Goal: Task Accomplishment & Management: Use online tool/utility

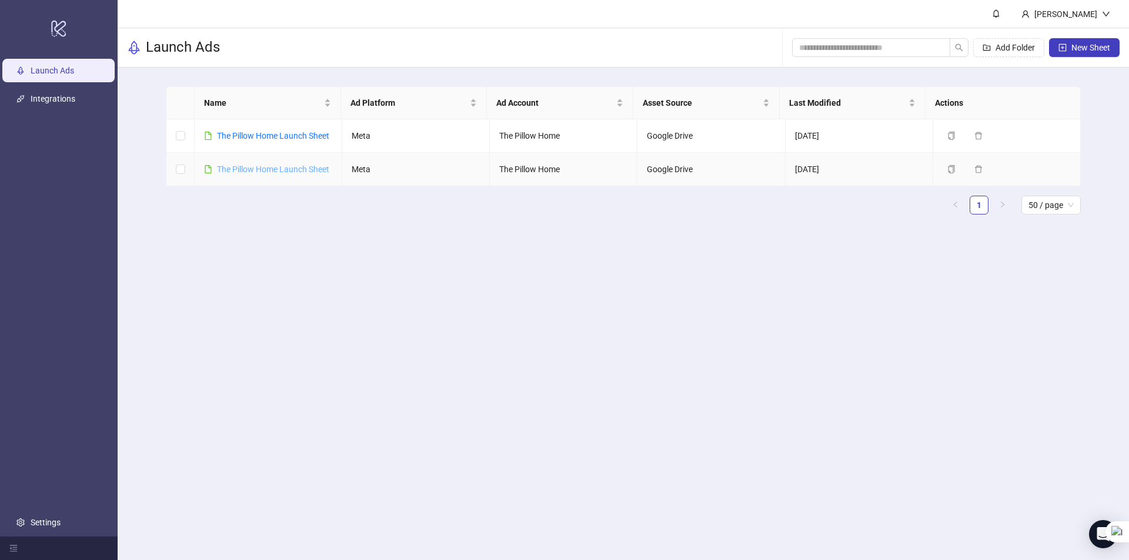
click at [272, 174] on link "The Pillow Home Launch Sheet" at bounding box center [273, 169] width 112 height 9
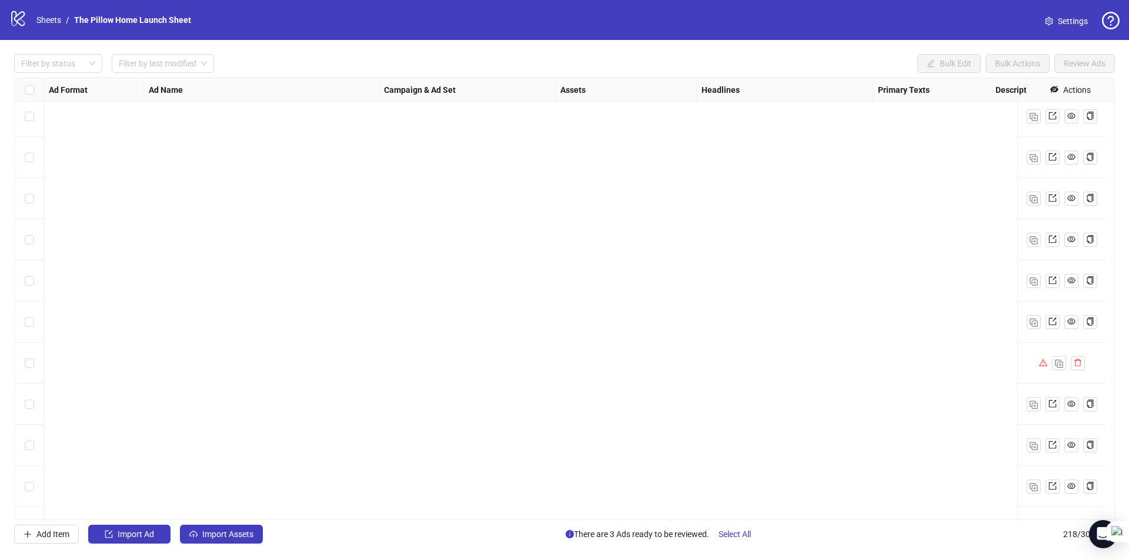
scroll to position [8563, 0]
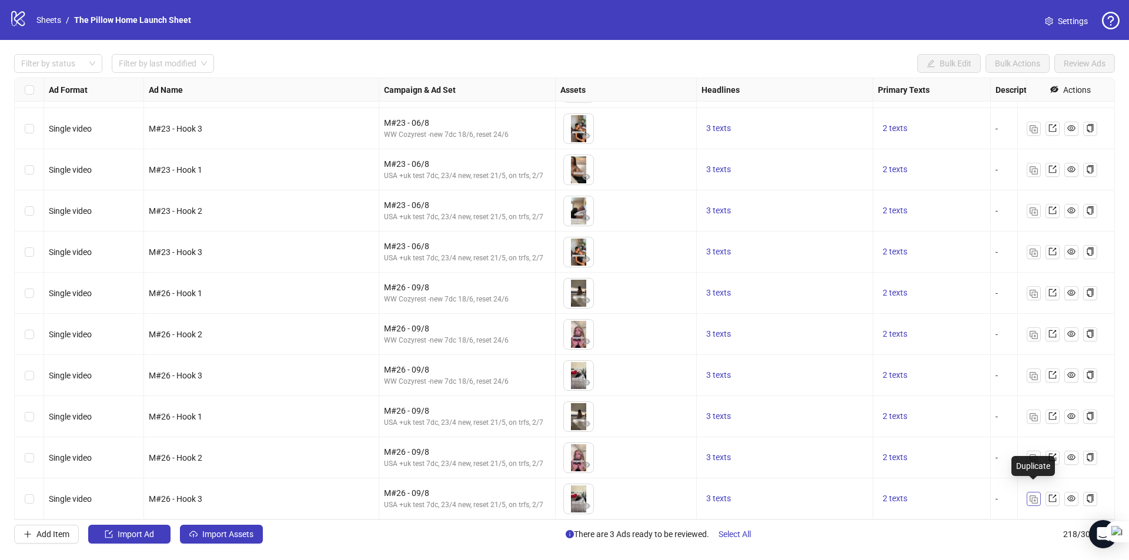
click at [1032, 494] on span "button" at bounding box center [1034, 498] width 8 height 9
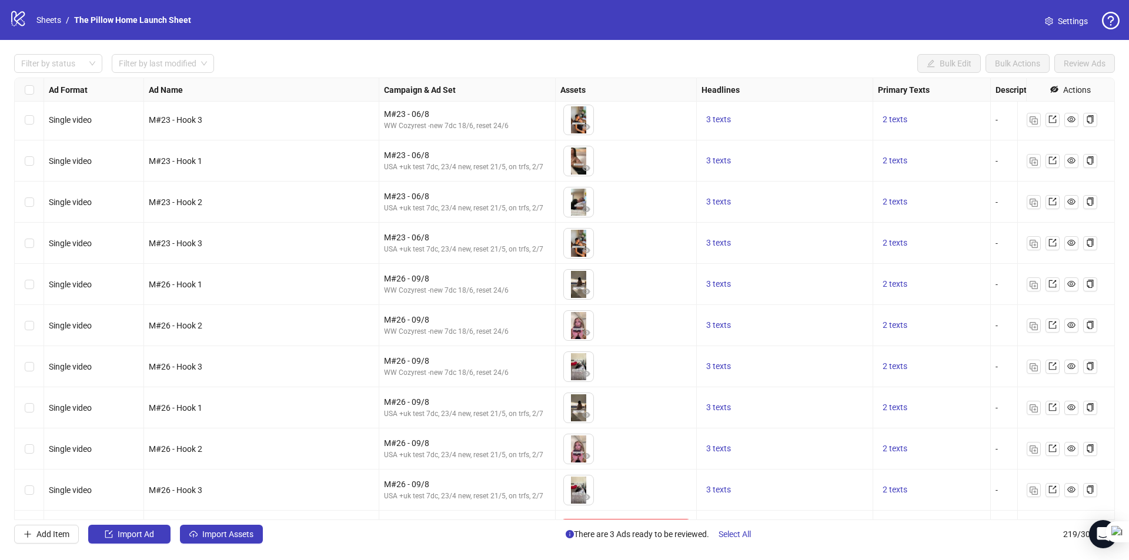
scroll to position [8604, 0]
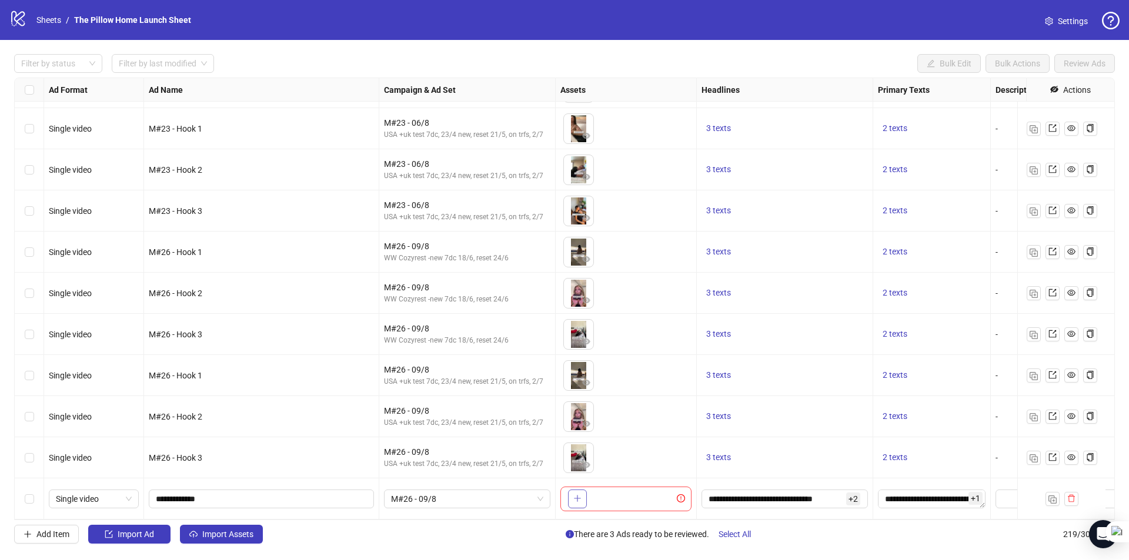
drag, startPoint x: 588, startPoint y: 488, endPoint x: 571, endPoint y: 489, distance: 17.1
click at [581, 489] on div "To pick up a draggable item, press the space bar. While dragging, use the arrow…" at bounding box center [625, 499] width 131 height 25
click at [571, 490] on button "button" at bounding box center [577, 499] width 19 height 19
drag, startPoint x: 410, startPoint y: 489, endPoint x: 411, endPoint y: 480, distance: 8.8
click at [410, 490] on span "M#26 - 09/8" at bounding box center [467, 499] width 152 height 18
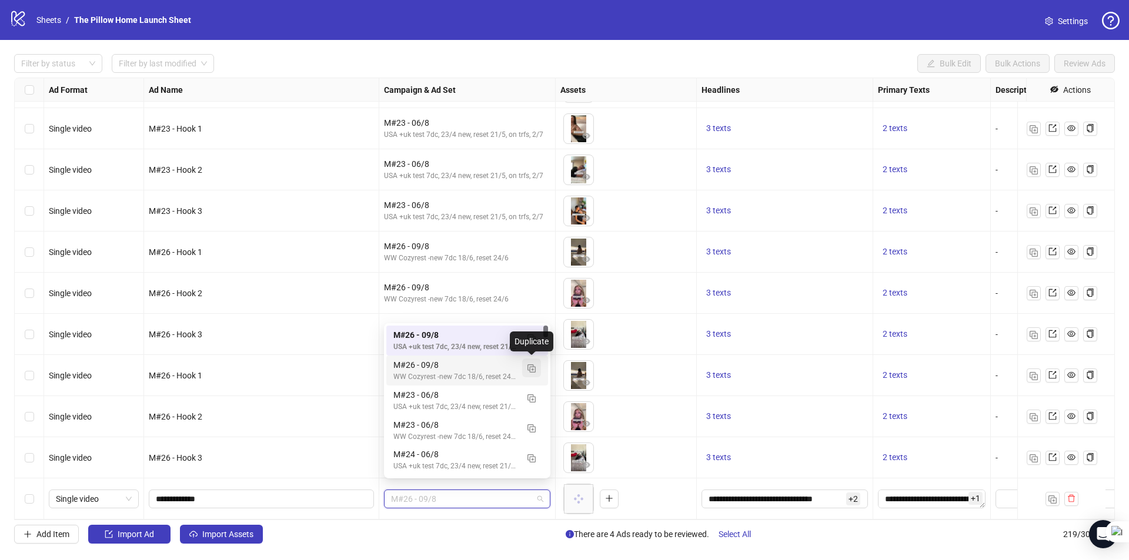
click at [528, 373] on button "button" at bounding box center [531, 368] width 19 height 19
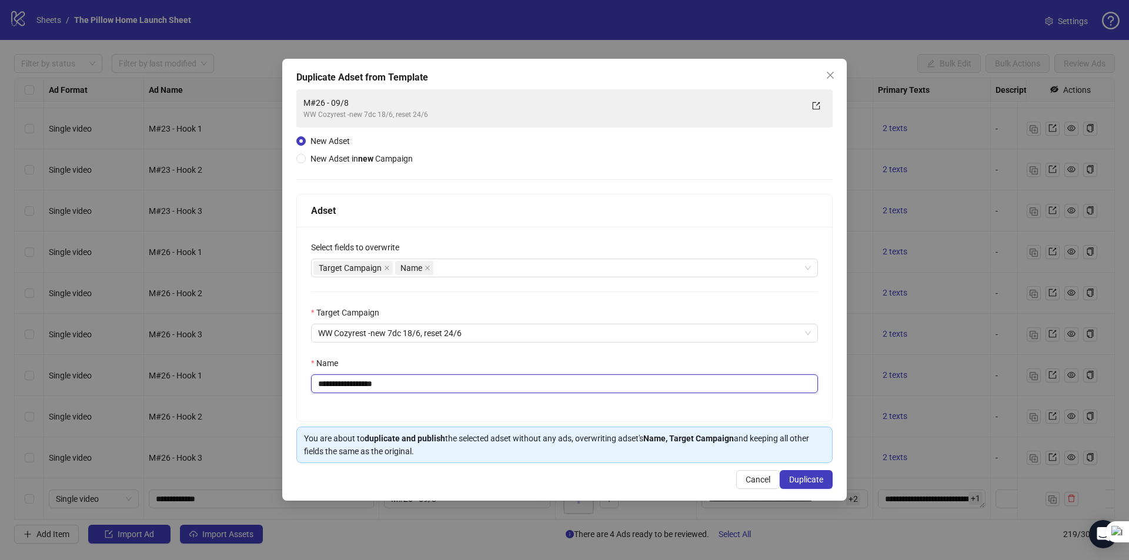
click at [337, 389] on input "**********" at bounding box center [564, 384] width 507 height 19
click at [402, 383] on input "**********" at bounding box center [564, 384] width 507 height 19
type input "**********"
click at [788, 477] on button "Duplicate" at bounding box center [806, 479] width 53 height 19
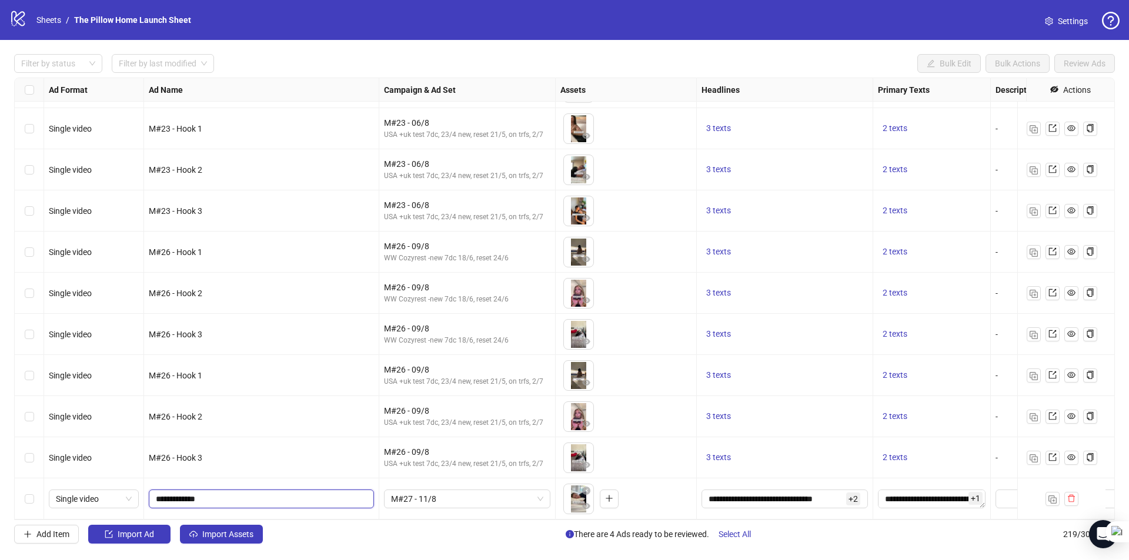
click at [263, 494] on input "**********" at bounding box center [260, 499] width 209 height 13
click at [178, 493] on input "**********" at bounding box center [260, 499] width 209 height 13
type input "**********"
click at [474, 490] on span "M#27 - 11/8" at bounding box center [467, 499] width 152 height 18
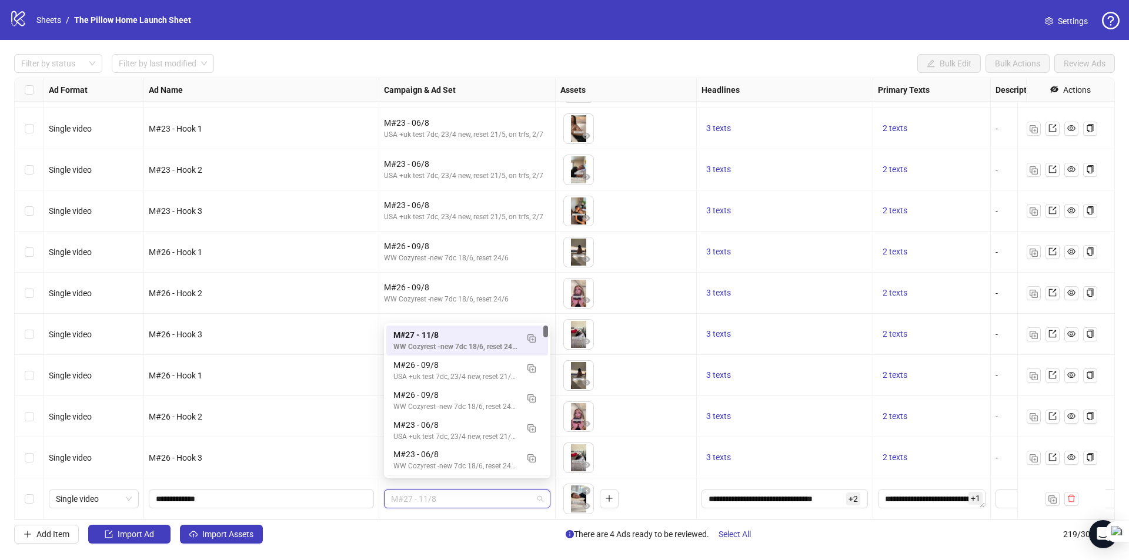
click at [444, 490] on span "M#27 - 11/8" at bounding box center [467, 499] width 152 height 18
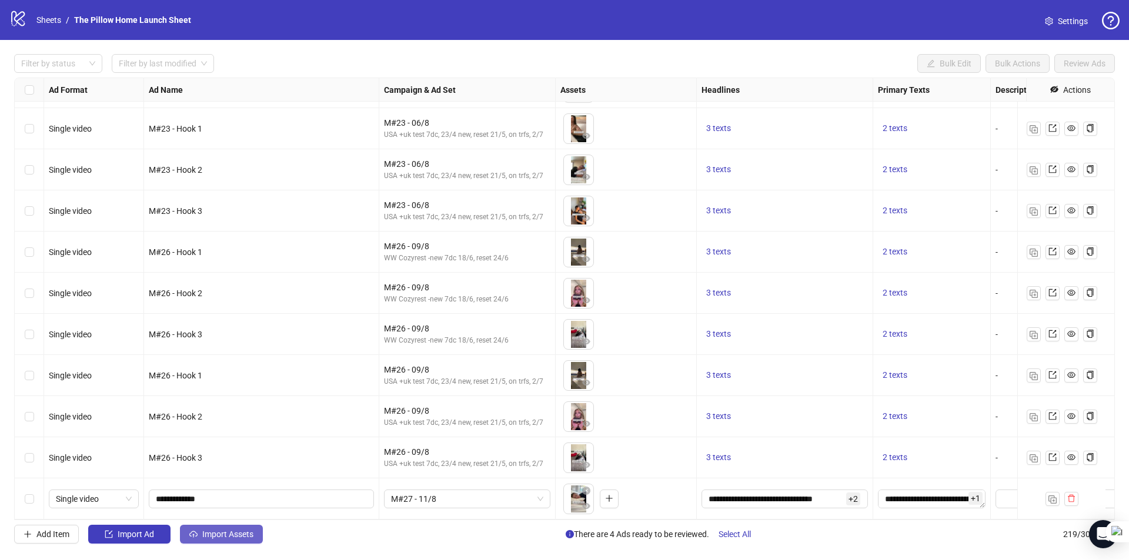
click at [212, 538] on span "Import Assets" at bounding box center [227, 534] width 51 height 9
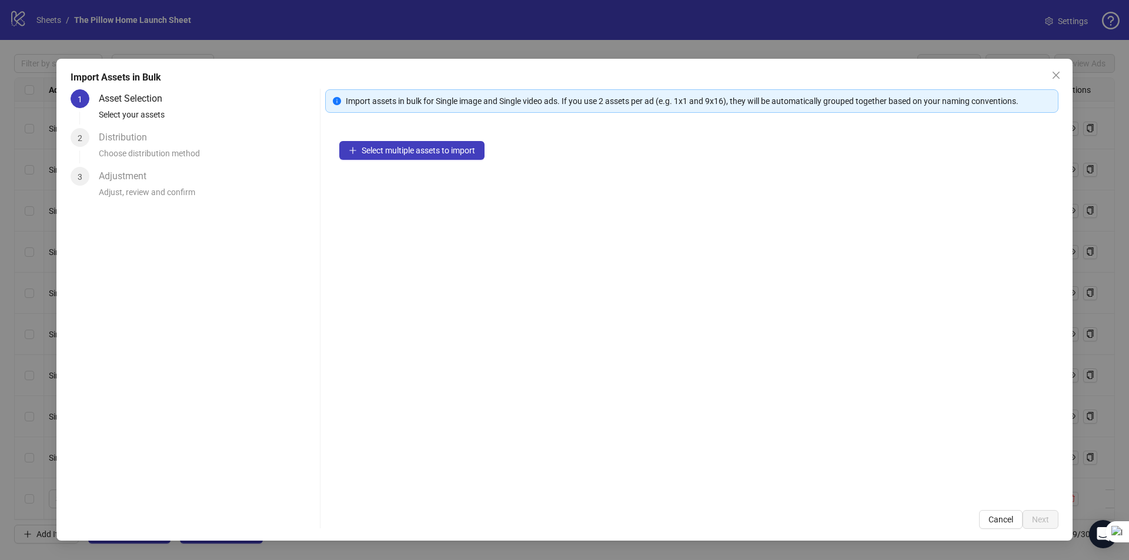
click at [427, 139] on div "Select multiple assets to import" at bounding box center [691, 311] width 733 height 369
click at [423, 147] on span "Select multiple assets to import" at bounding box center [418, 150] width 113 height 9
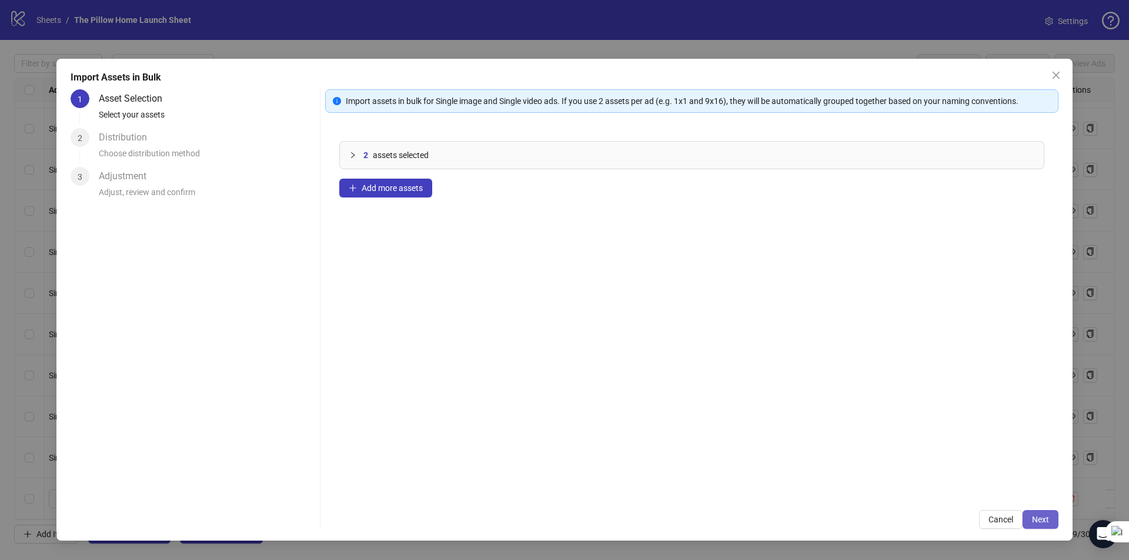
click at [1042, 517] on span "Next" at bounding box center [1040, 519] width 17 height 9
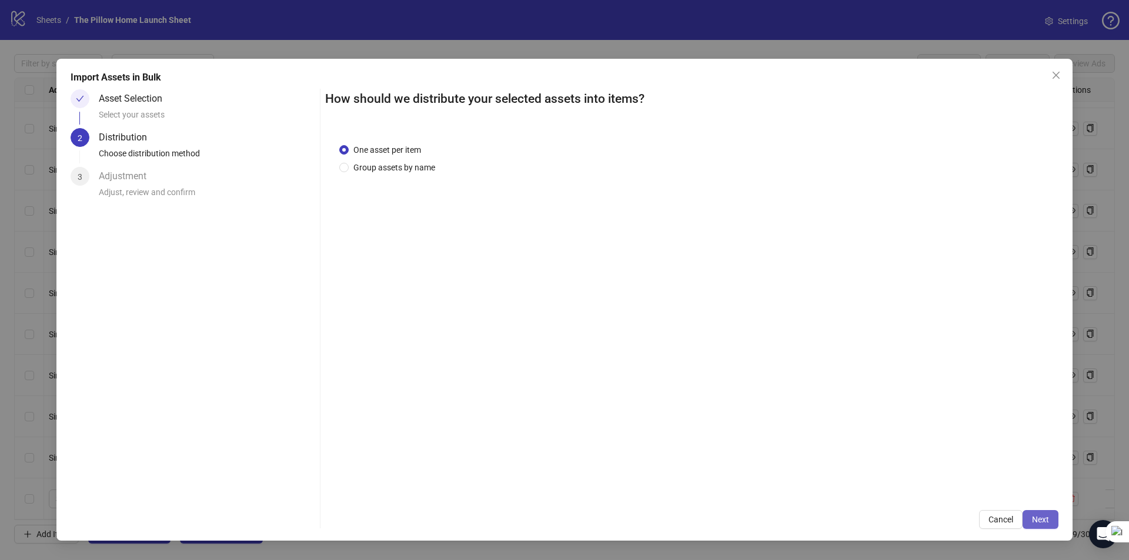
click at [1039, 524] on span "Next" at bounding box center [1040, 519] width 17 height 9
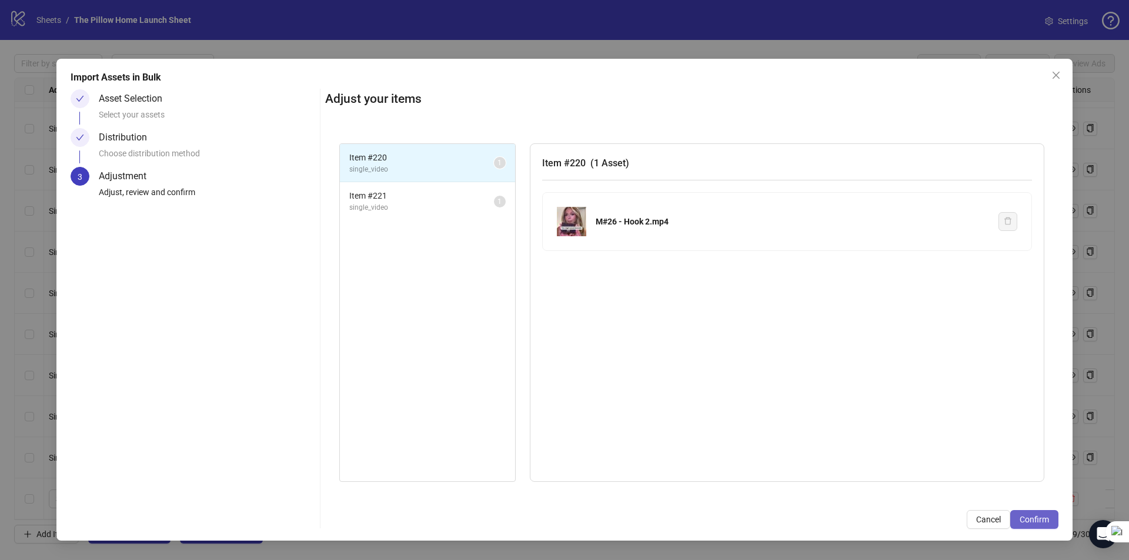
click at [1047, 516] on span "Confirm" at bounding box center [1034, 519] width 29 height 9
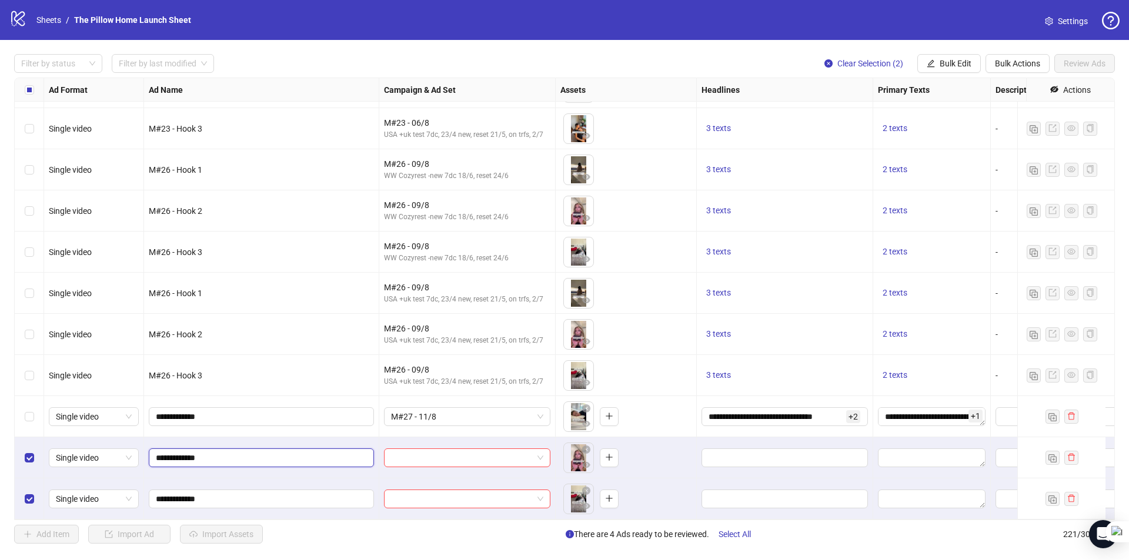
click at [220, 452] on input "**********" at bounding box center [260, 458] width 209 height 13
click at [1006, 64] on span "Bulk Actions" at bounding box center [1017, 63] width 45 height 9
click at [1008, 91] on span "Delete" at bounding box center [1034, 87] width 81 height 13
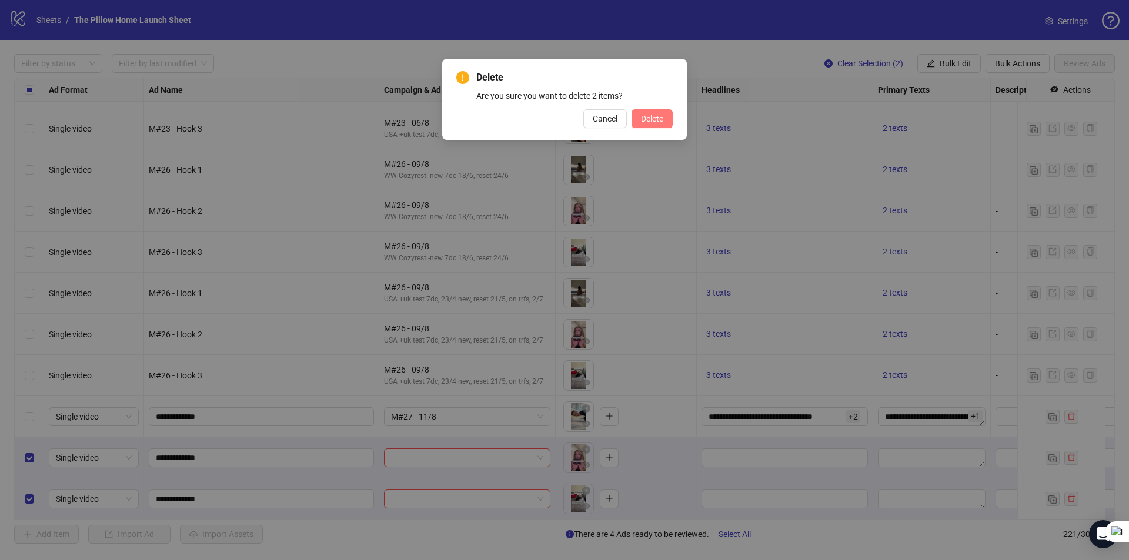
click at [664, 120] on button "Delete" at bounding box center [651, 118] width 41 height 19
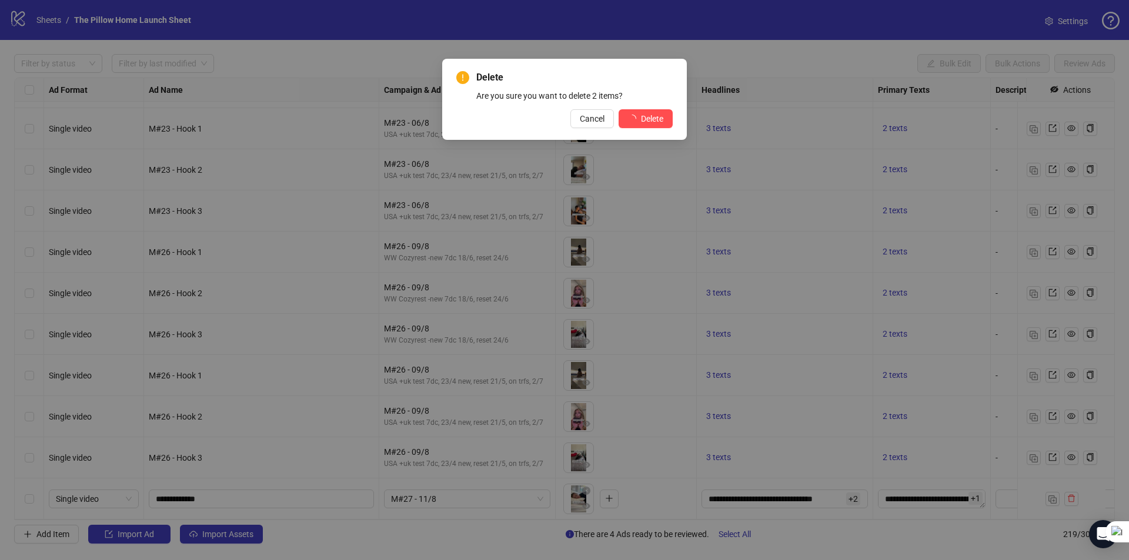
scroll to position [8604, 0]
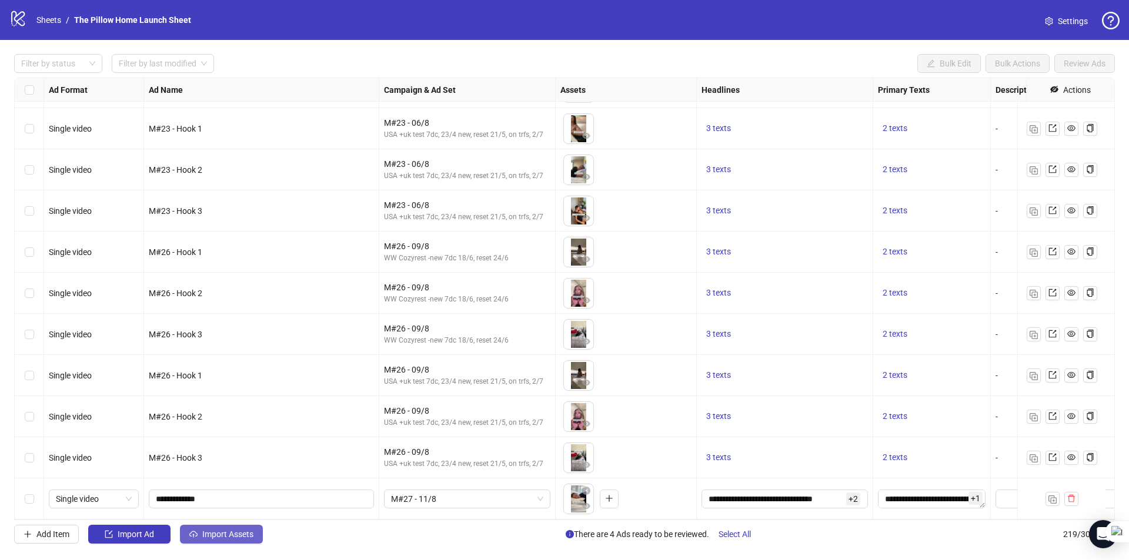
click at [216, 534] on span "Import Assets" at bounding box center [227, 534] width 51 height 9
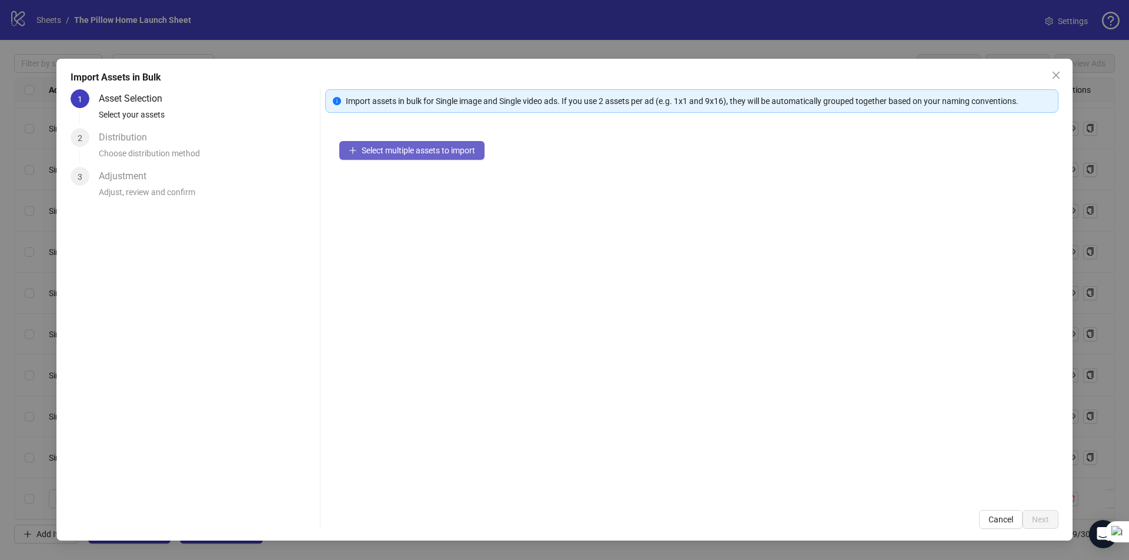
click at [387, 145] on button "Select multiple assets to import" at bounding box center [411, 150] width 145 height 19
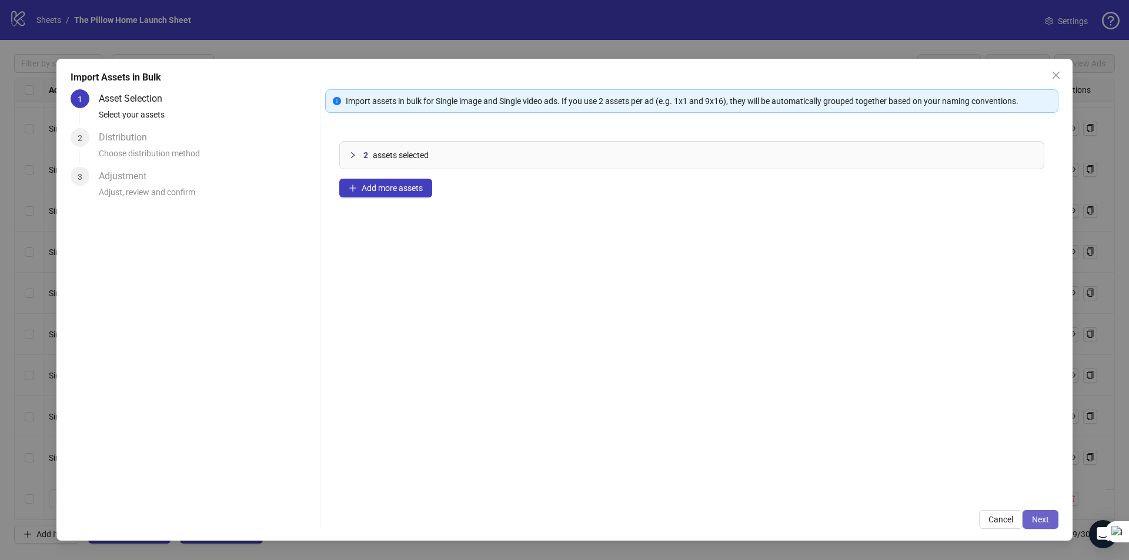
click at [1047, 524] on button "Next" at bounding box center [1040, 519] width 36 height 19
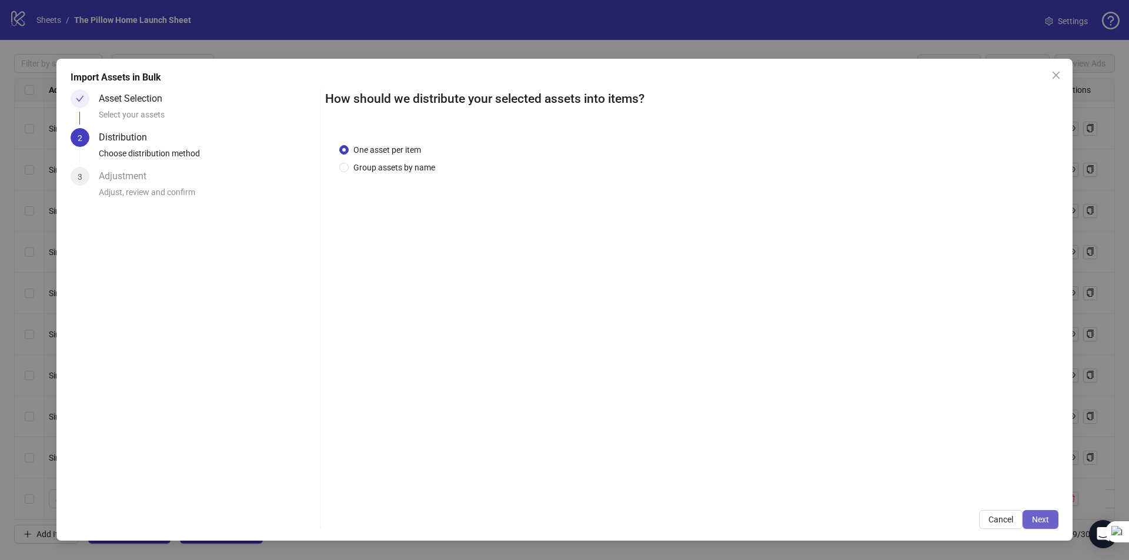
click at [1046, 521] on span "Next" at bounding box center [1040, 519] width 17 height 9
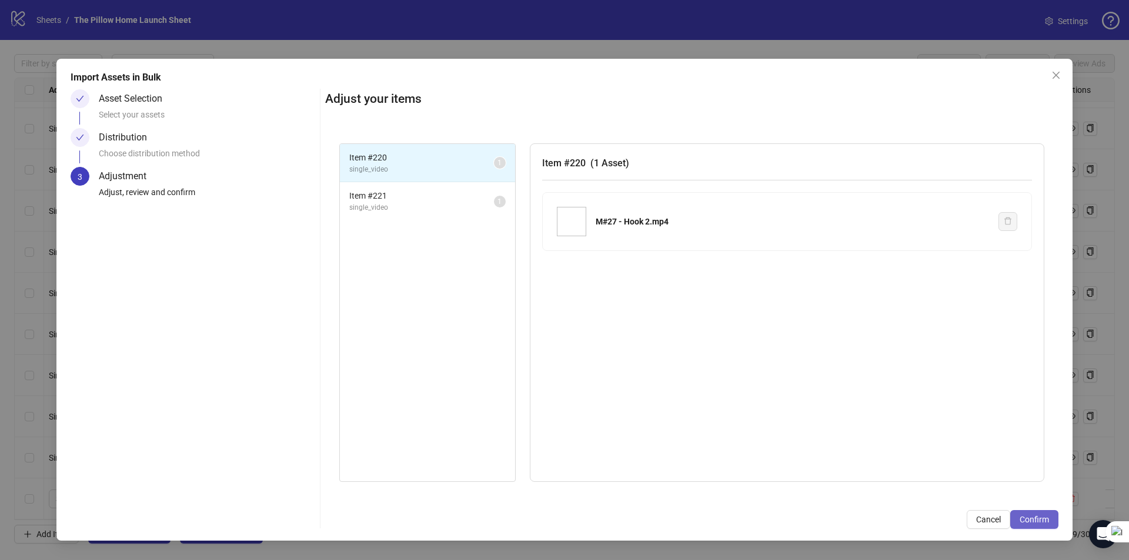
click at [1045, 521] on span "Confirm" at bounding box center [1034, 519] width 29 height 9
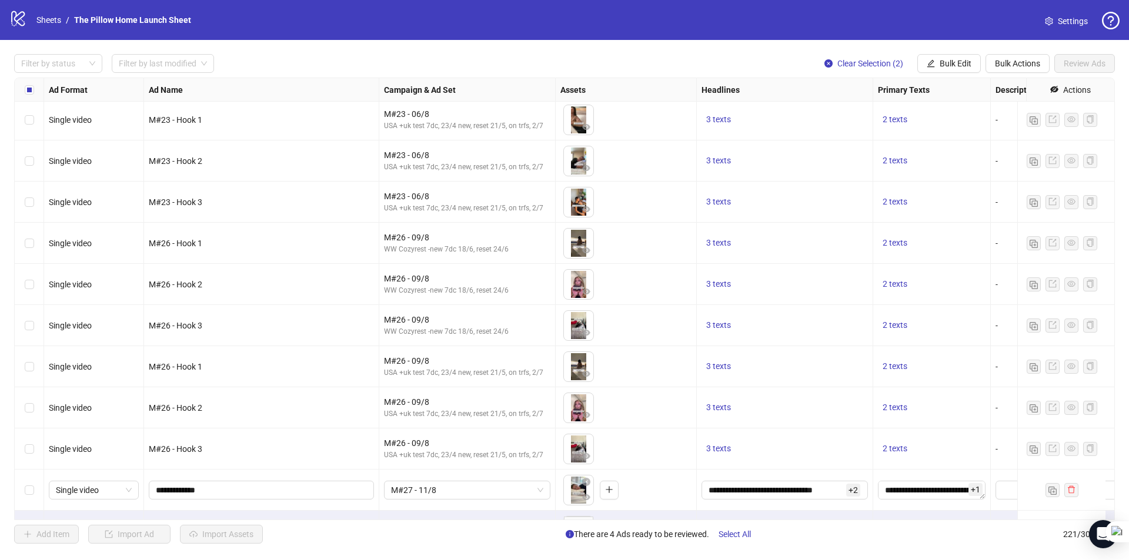
scroll to position [8687, 0]
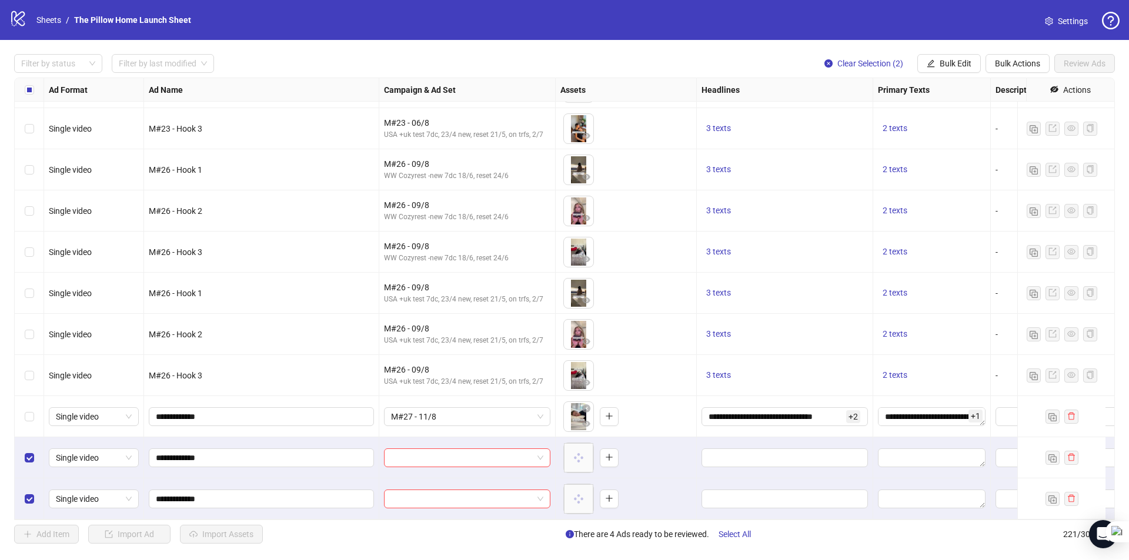
click at [33, 406] on div "Select row 219" at bounding box center [29, 416] width 29 height 41
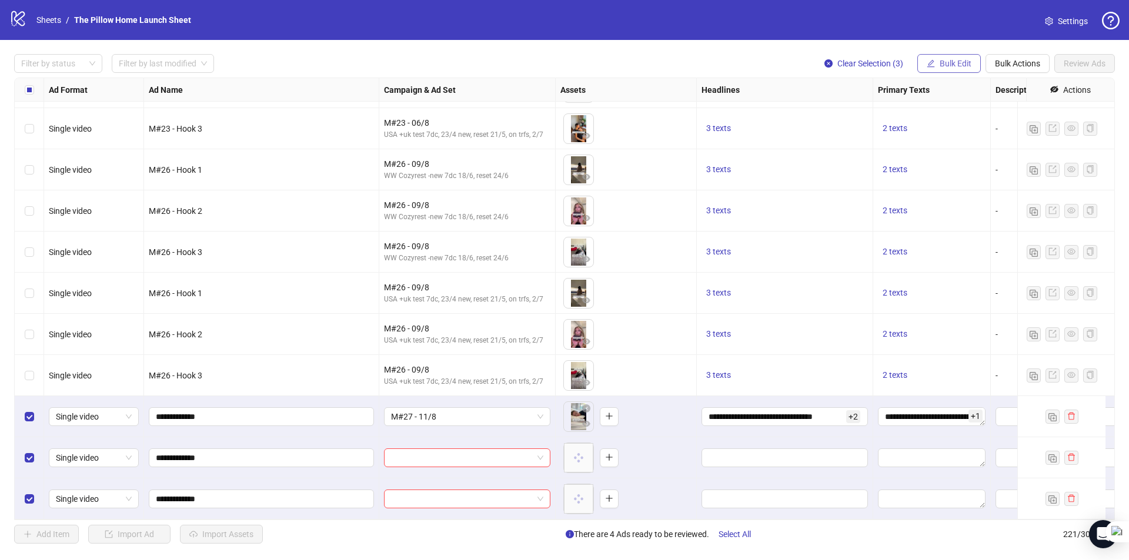
click at [947, 64] on span "Bulk Edit" at bounding box center [956, 63] width 32 height 9
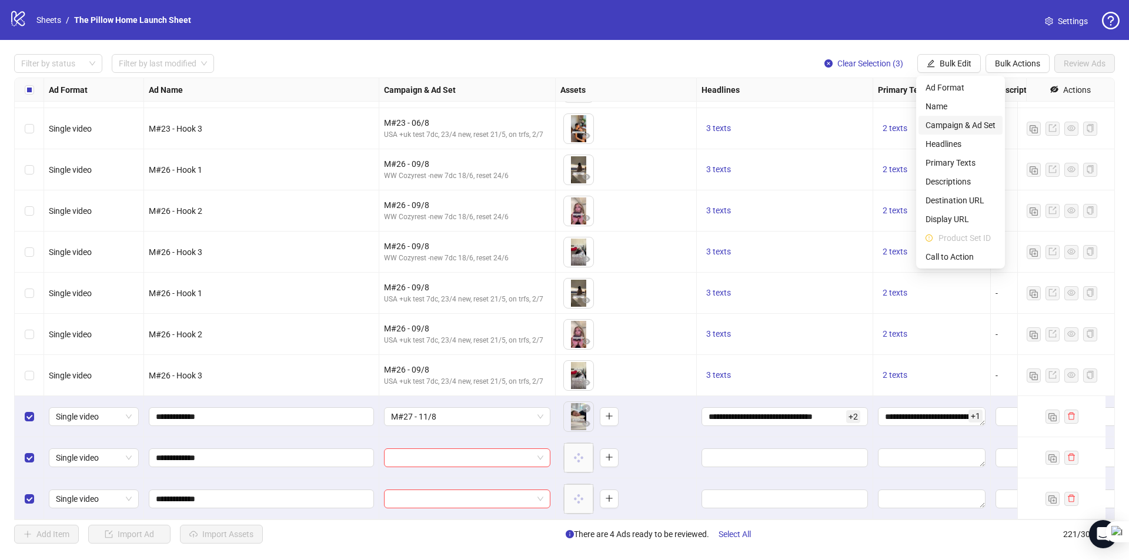
click at [948, 127] on span "Campaign & Ad Set" at bounding box center [960, 125] width 70 height 13
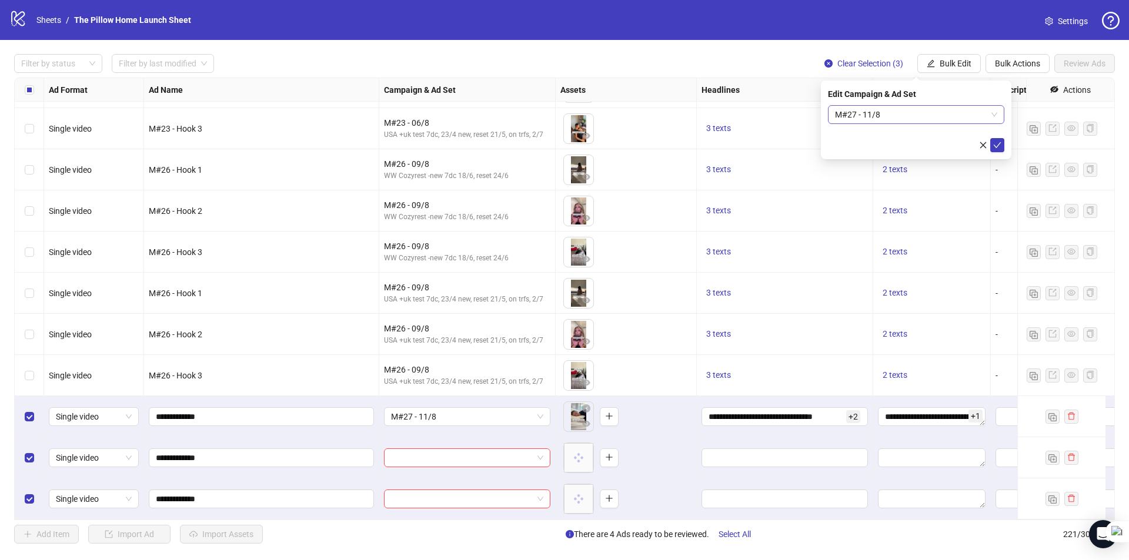
click at [960, 116] on span "M#27 - 11/8" at bounding box center [916, 115] width 162 height 18
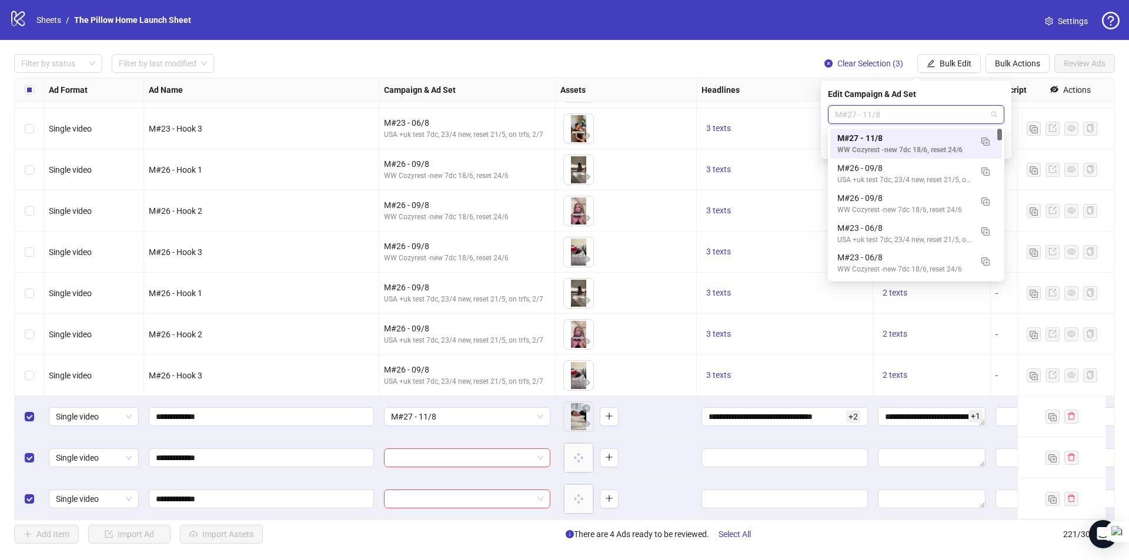
click at [960, 116] on span "M#27 - 11/8" at bounding box center [916, 115] width 162 height 18
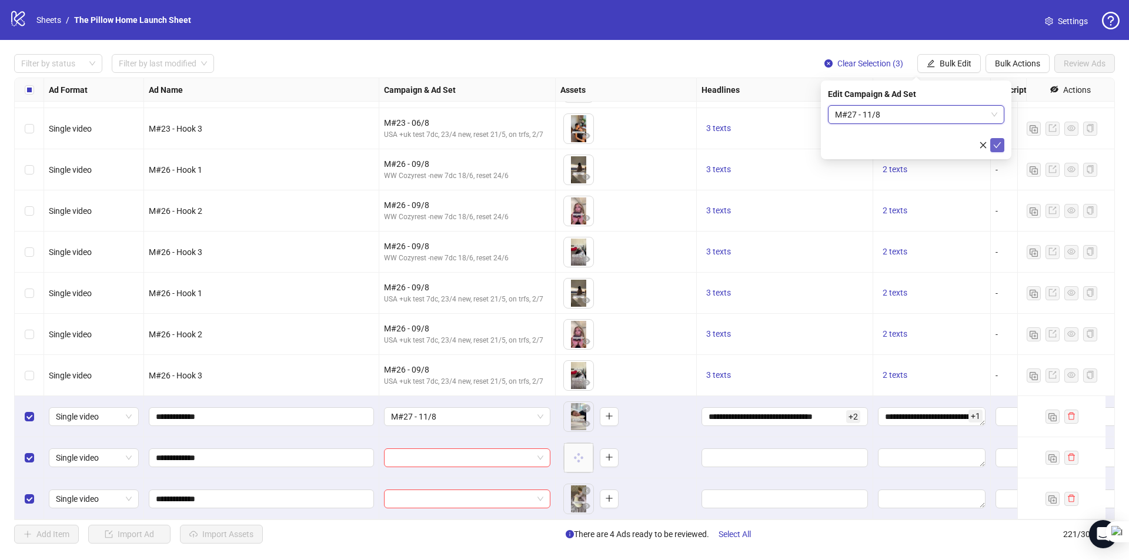
click at [991, 142] on button "submit" at bounding box center [997, 145] width 14 height 14
click at [956, 64] on span "Bulk Edit" at bounding box center [956, 63] width 32 height 9
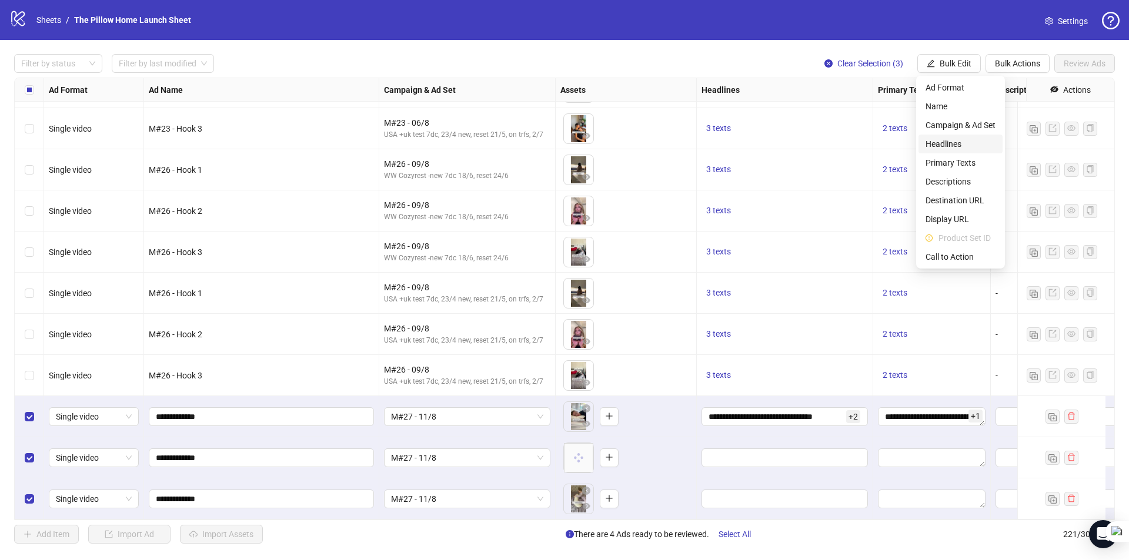
click at [934, 145] on span "Headlines" at bounding box center [960, 144] width 70 height 13
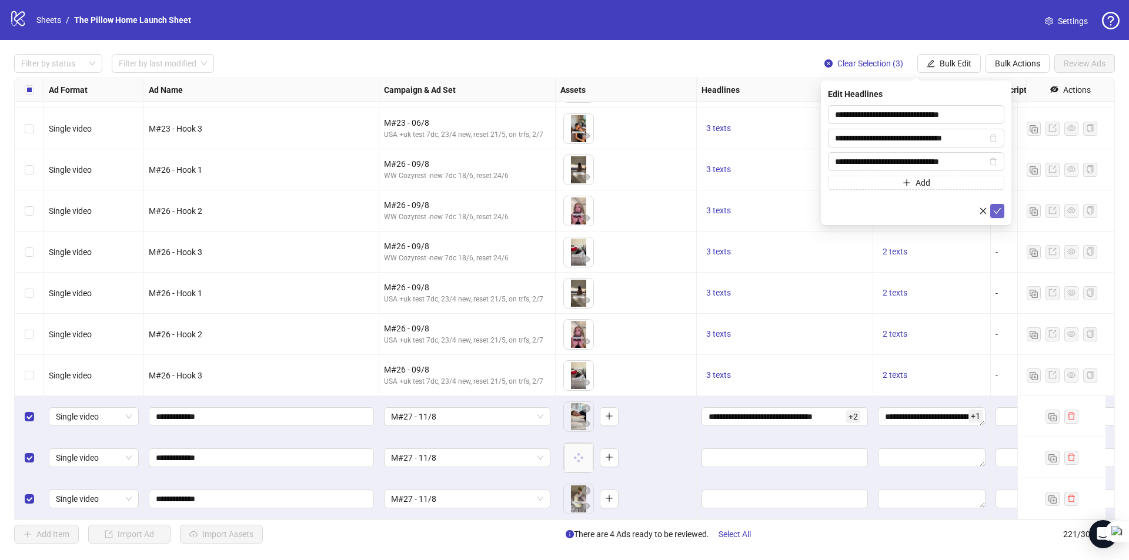
click at [994, 213] on icon "check" at bounding box center [997, 211] width 8 height 8
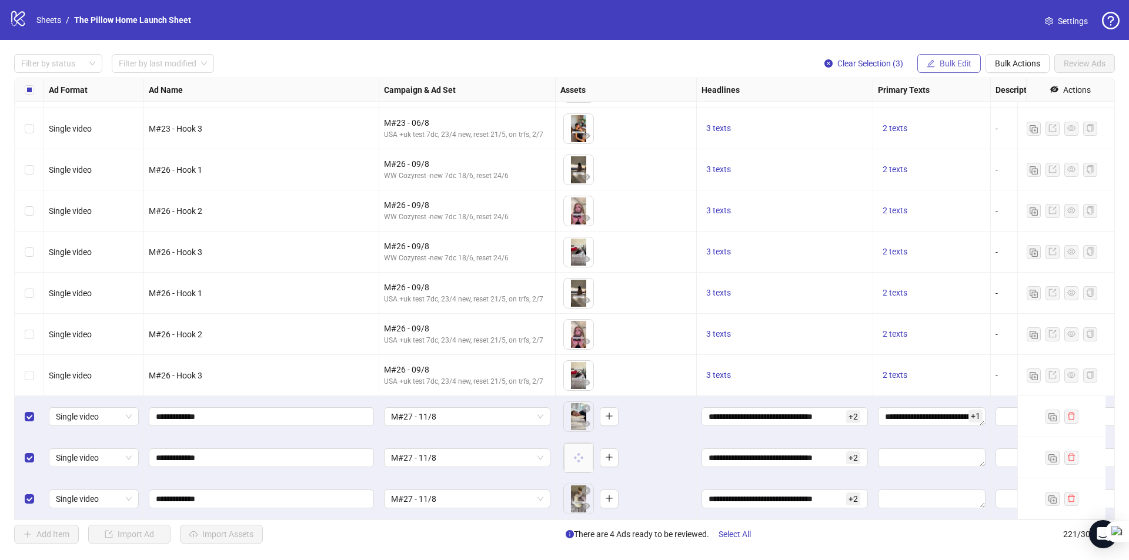
click at [951, 65] on span "Bulk Edit" at bounding box center [956, 63] width 32 height 9
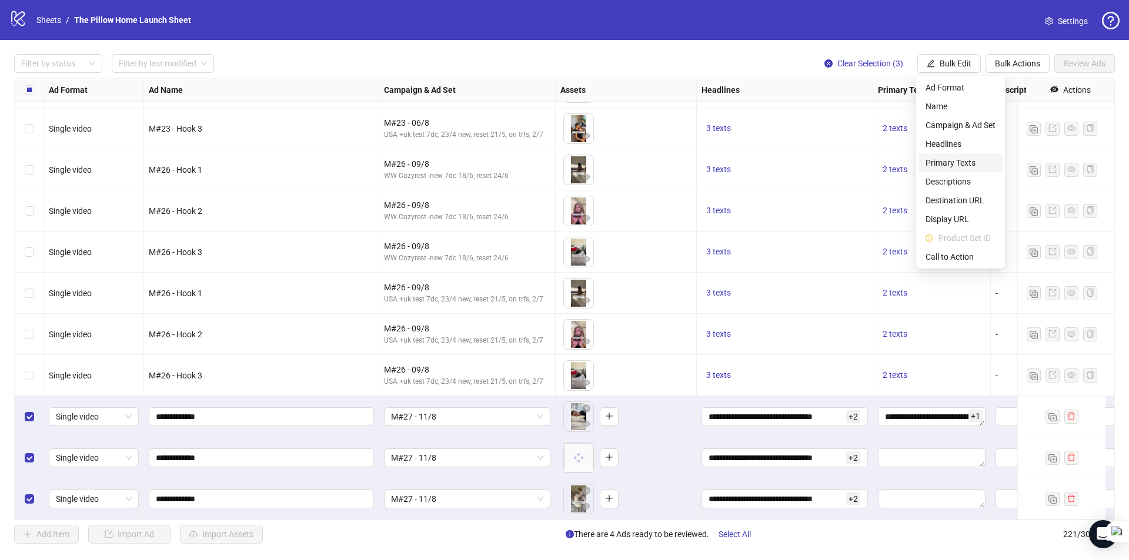
click at [946, 167] on span "Primary Texts" at bounding box center [960, 162] width 70 height 13
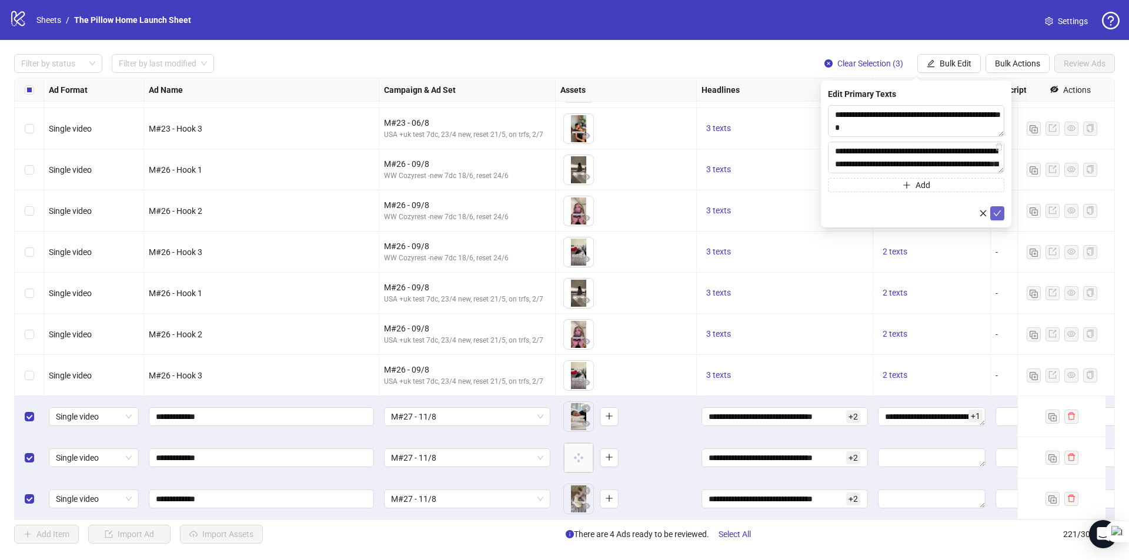
click at [997, 210] on icon "check" at bounding box center [997, 213] width 8 height 8
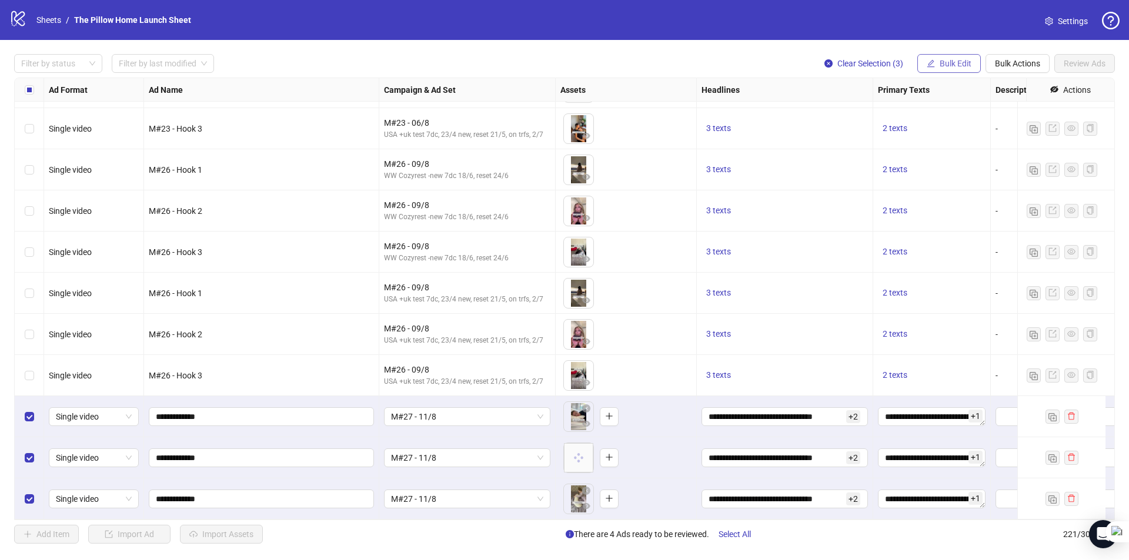
click at [968, 53] on div "Filter by status Filter by last modified Clear Selection (3) Bulk Edit Bulk Act…" at bounding box center [564, 299] width 1129 height 518
click at [963, 58] on button "Bulk Edit" at bounding box center [948, 63] width 63 height 19
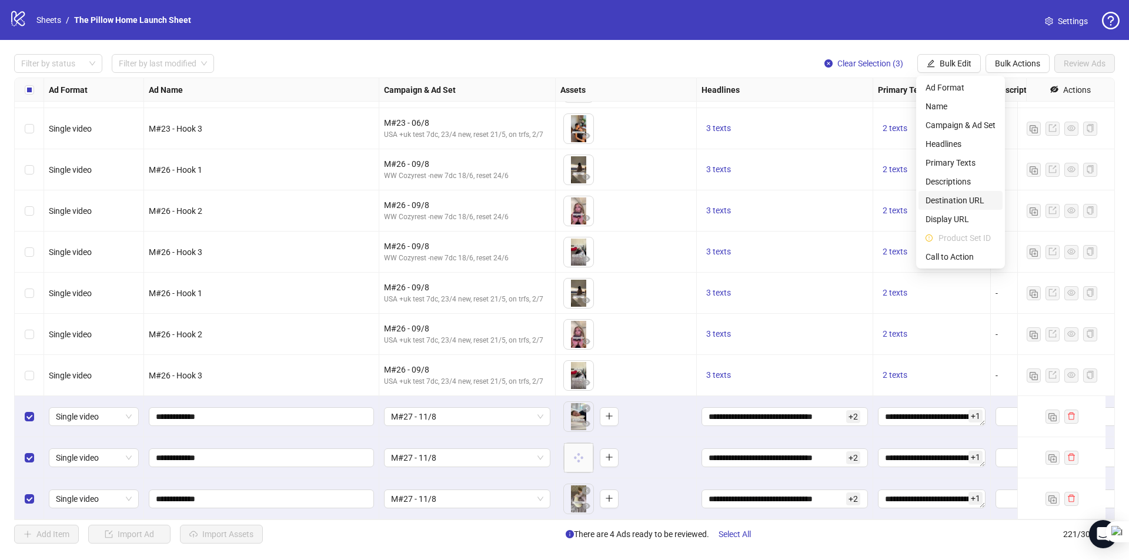
click at [944, 199] on span "Destination URL" at bounding box center [960, 200] width 70 height 13
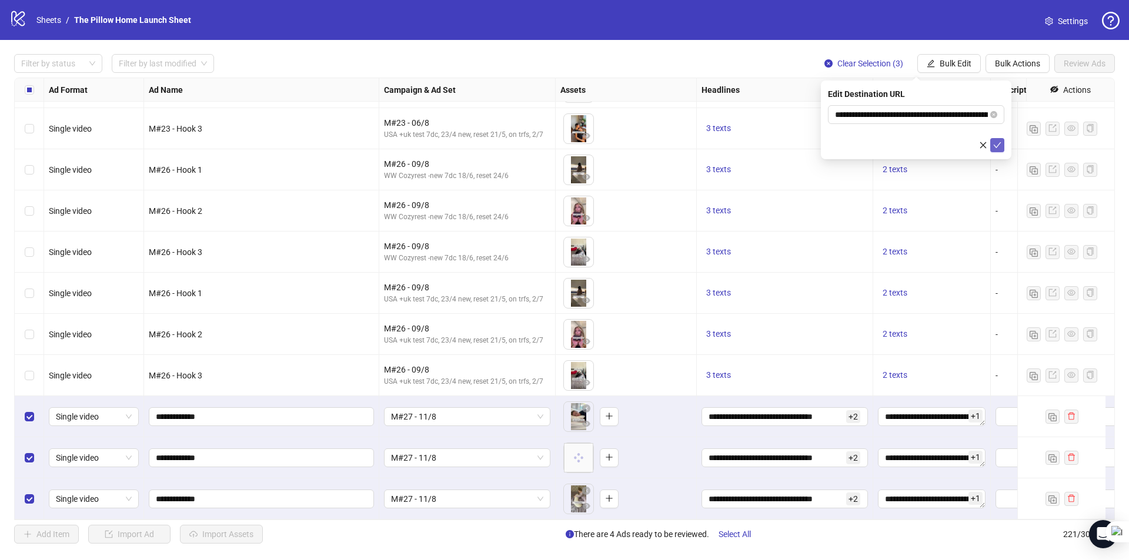
click at [995, 138] on button "submit" at bounding box center [997, 145] width 14 height 14
click at [942, 62] on span "Bulk Edit" at bounding box center [956, 63] width 32 height 9
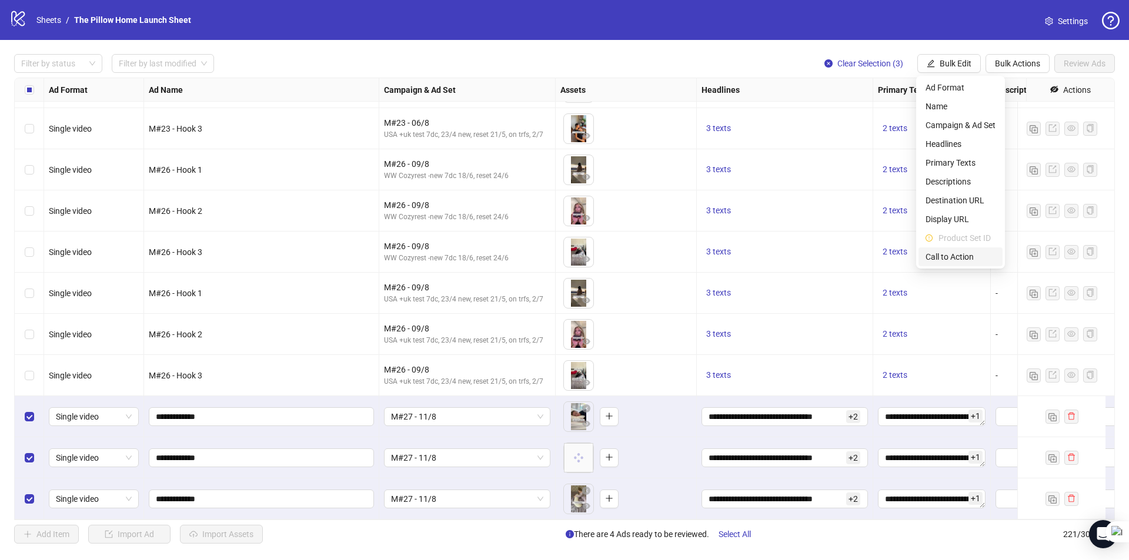
click at [952, 256] on span "Call to Action" at bounding box center [960, 256] width 70 height 13
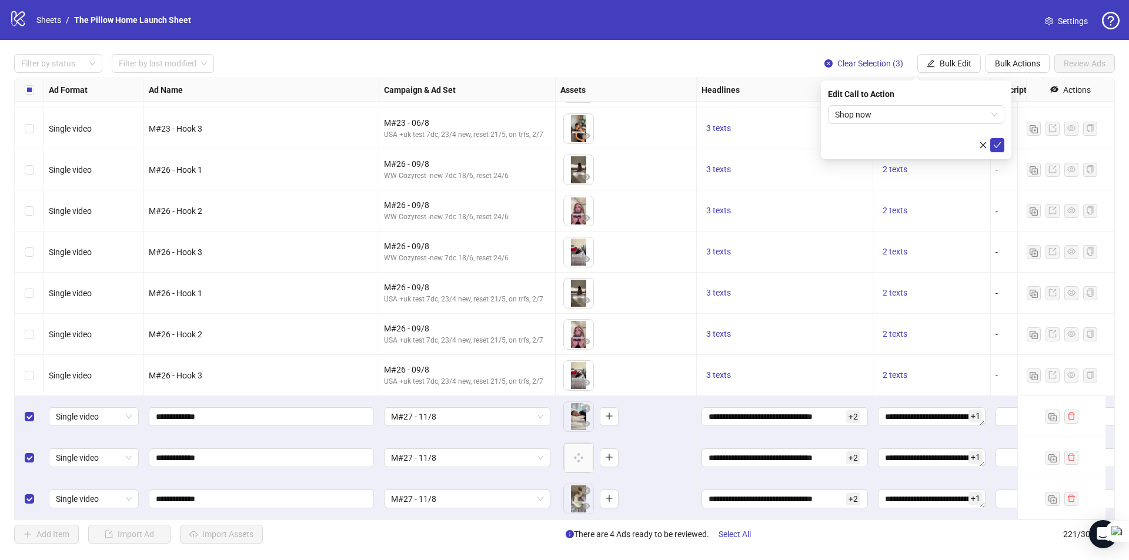
click at [994, 153] on div "Edit Call to Action Shop now" at bounding box center [916, 120] width 190 height 79
click at [998, 145] on icon "check" at bounding box center [997, 145] width 8 height 8
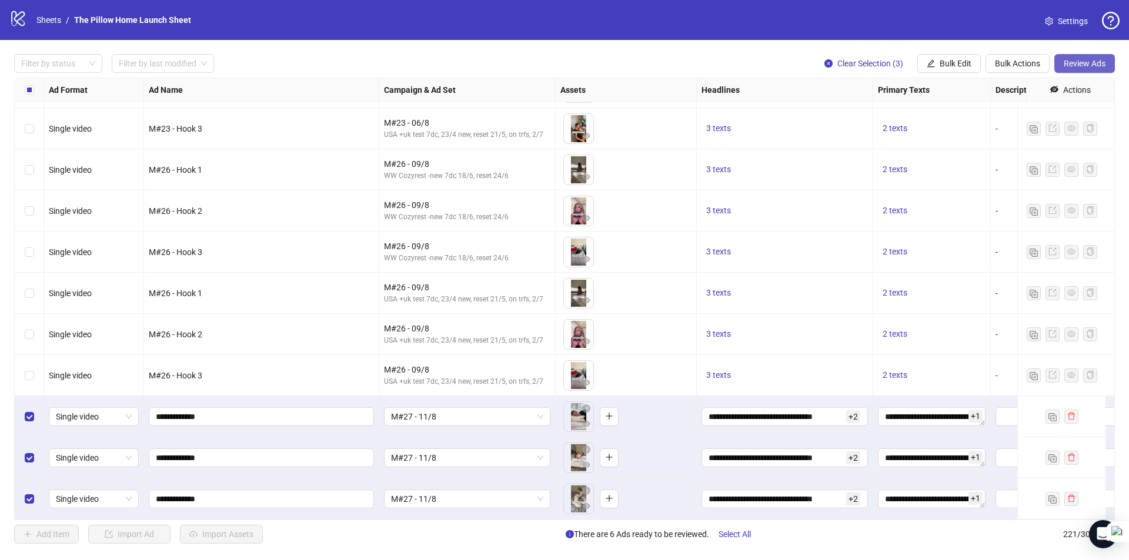
click at [1087, 63] on span "Review Ads" at bounding box center [1085, 63] width 42 height 9
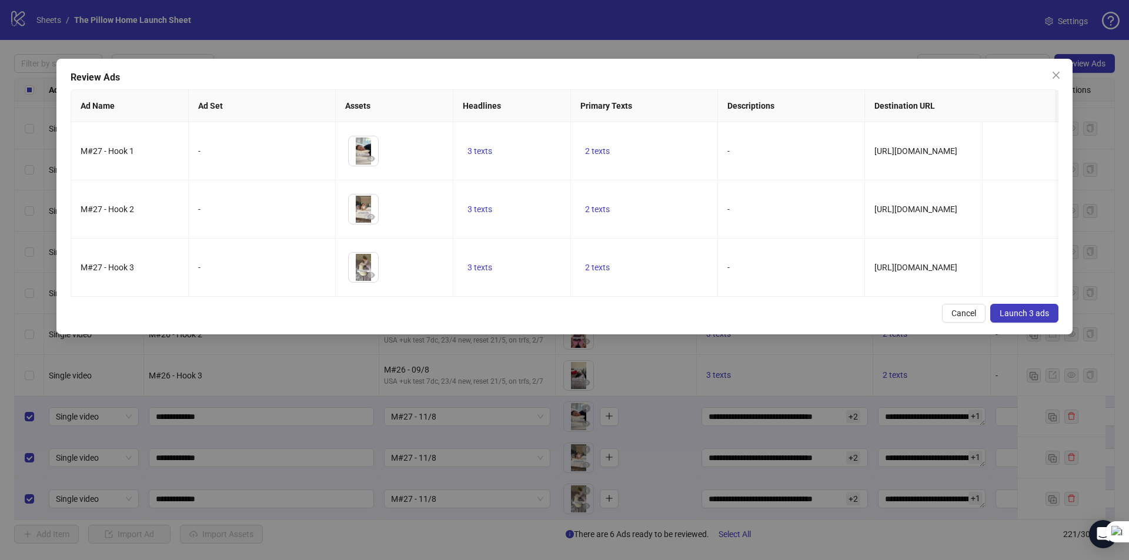
click at [1031, 318] on span "Launch 3 ads" at bounding box center [1024, 313] width 49 height 9
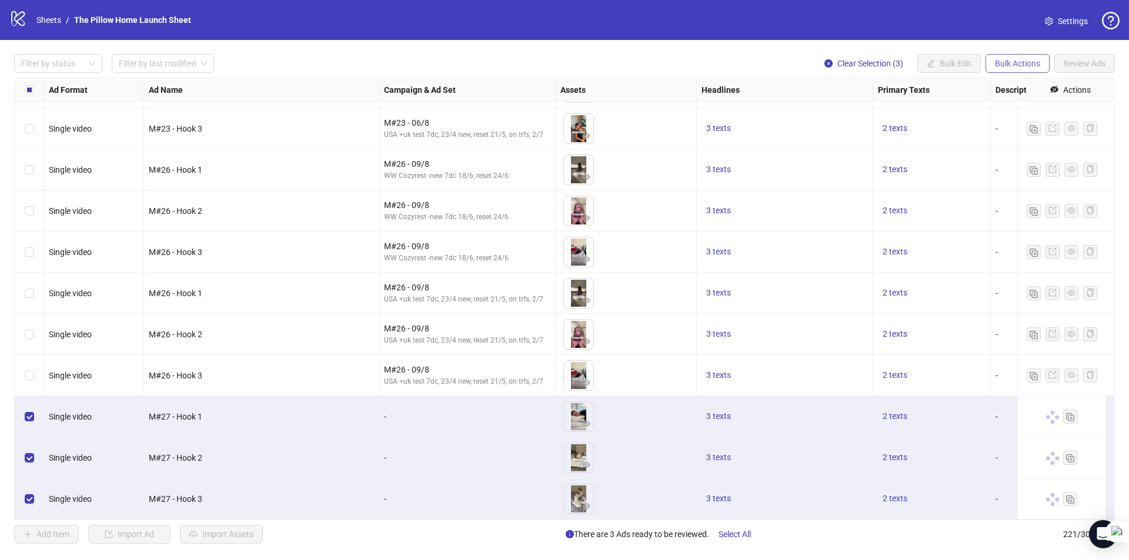
click at [1028, 64] on span "Bulk Actions" at bounding box center [1017, 63] width 45 height 9
click at [1016, 123] on span "Duplicate with assets" at bounding box center [1034, 125] width 81 height 13
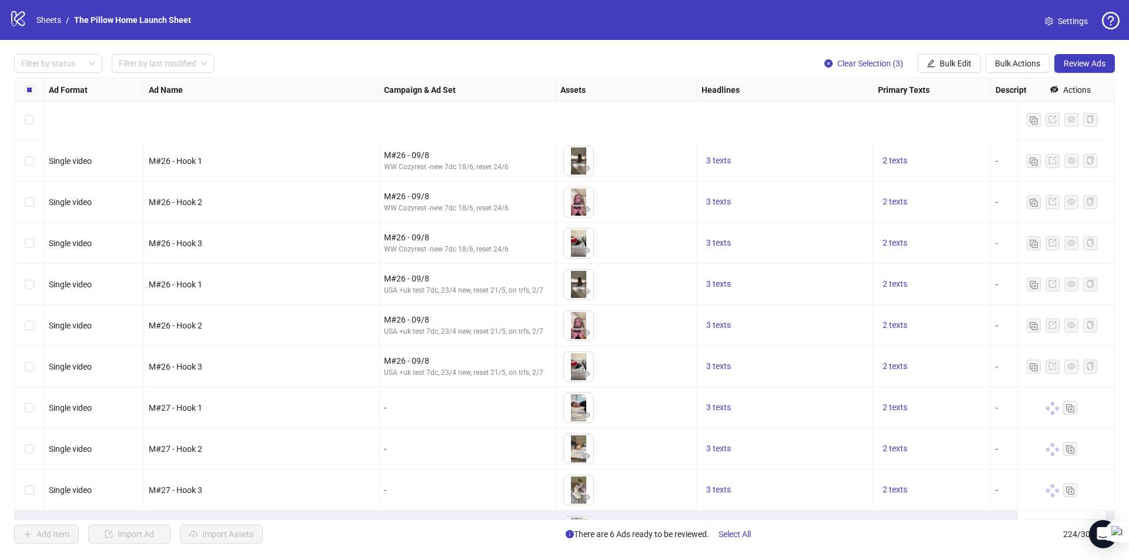
scroll to position [8810, 0]
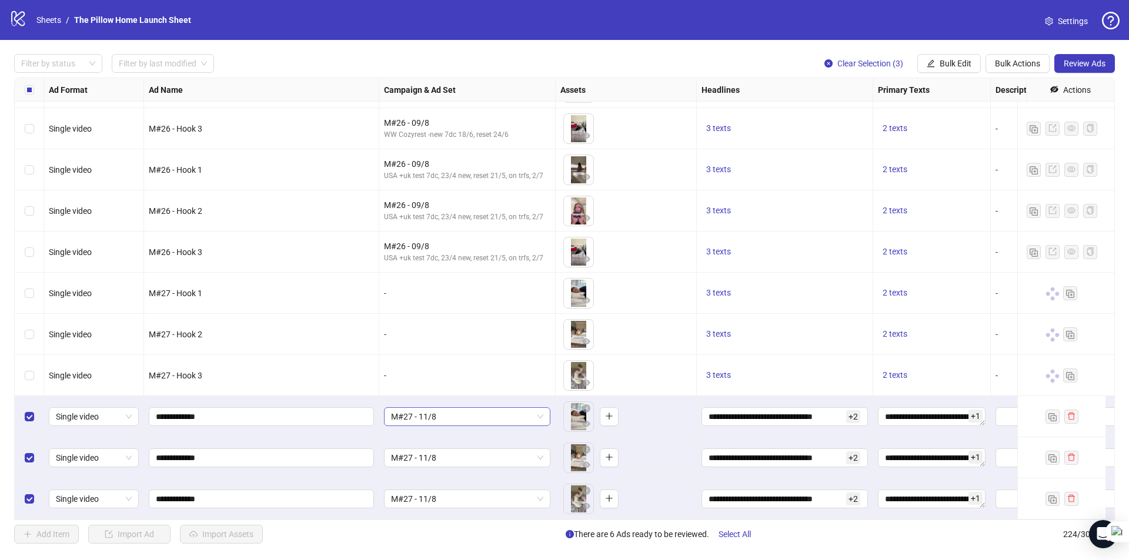
click at [534, 410] on span "M#27 - 11/8" at bounding box center [467, 417] width 152 height 18
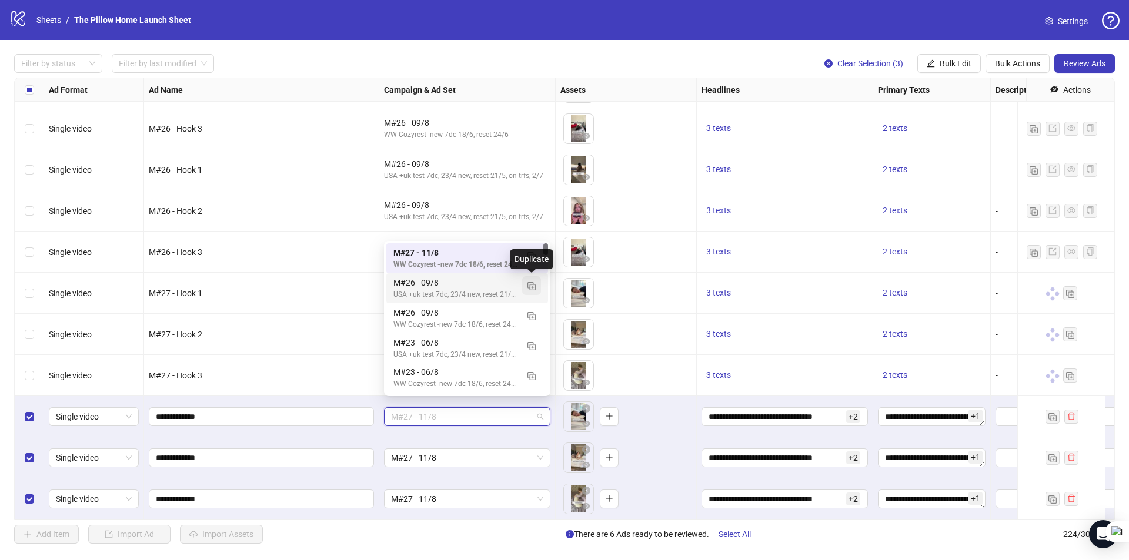
click at [533, 286] on img "button" at bounding box center [531, 286] width 8 height 8
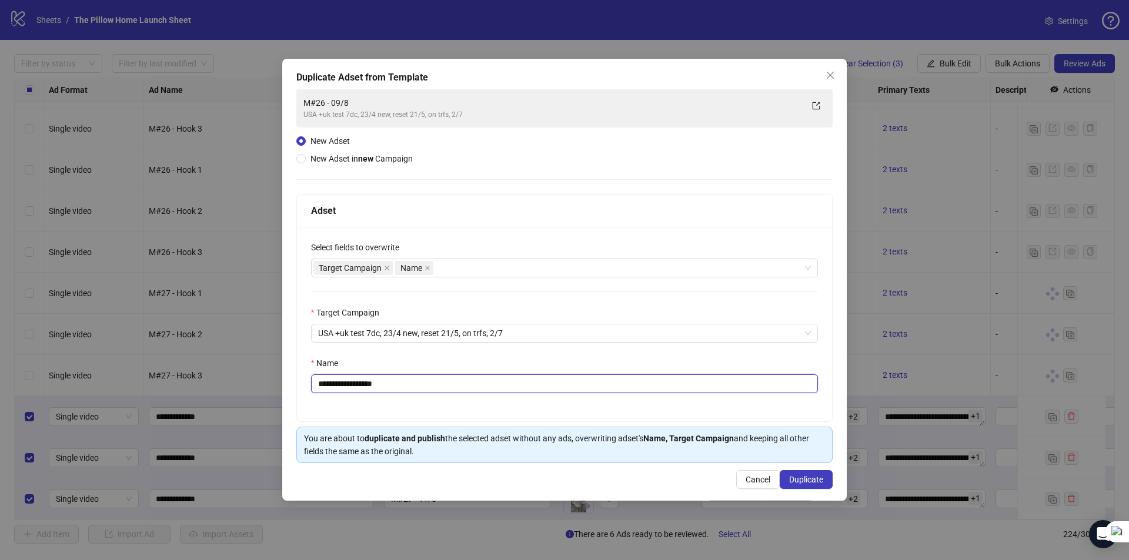
click at [335, 386] on input "**********" at bounding box center [564, 384] width 507 height 19
type input "**********"
click at [794, 474] on button "Duplicate" at bounding box center [806, 479] width 53 height 19
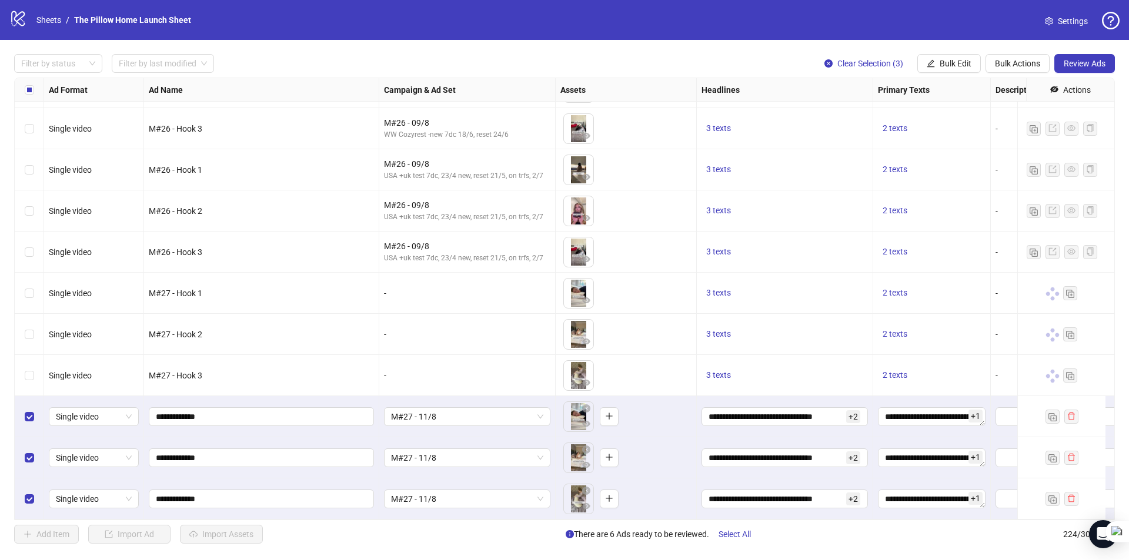
click at [948, 77] on div "Filter by status Filter by last modified Clear Selection (3) Bulk Edit Bulk Act…" at bounding box center [564, 299] width 1129 height 518
click at [952, 60] on span "Bulk Edit" at bounding box center [956, 63] width 32 height 9
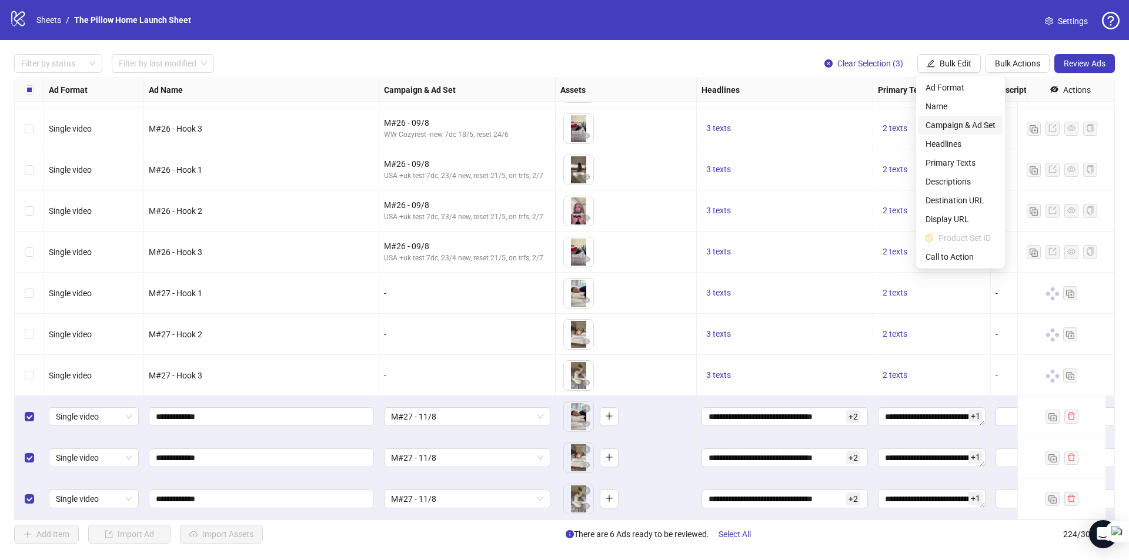
click at [954, 127] on span "Campaign & Ad Set" at bounding box center [960, 125] width 70 height 13
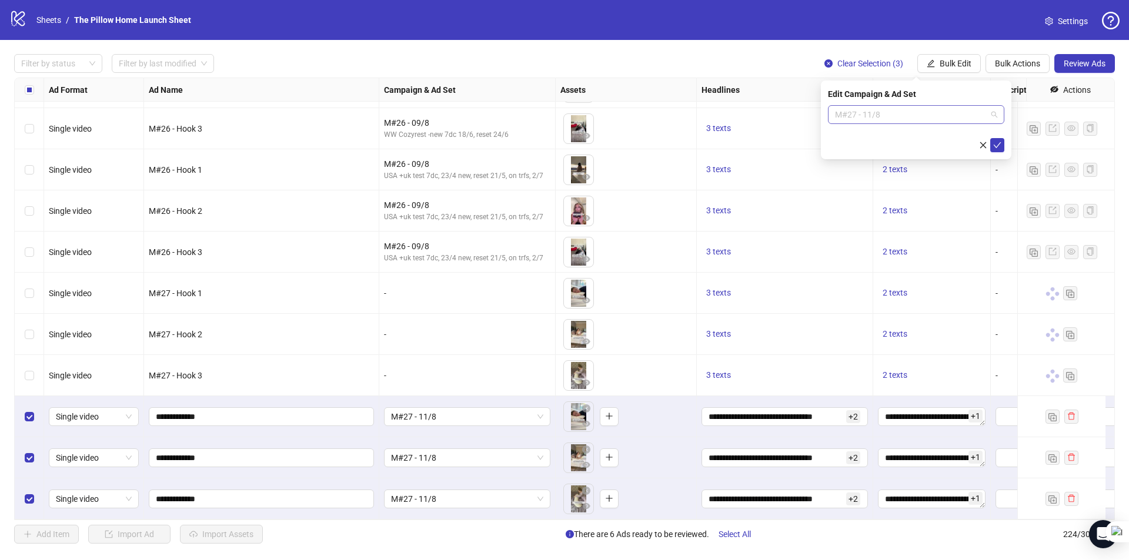
click at [876, 118] on span "M#27 - 11/8" at bounding box center [916, 115] width 162 height 18
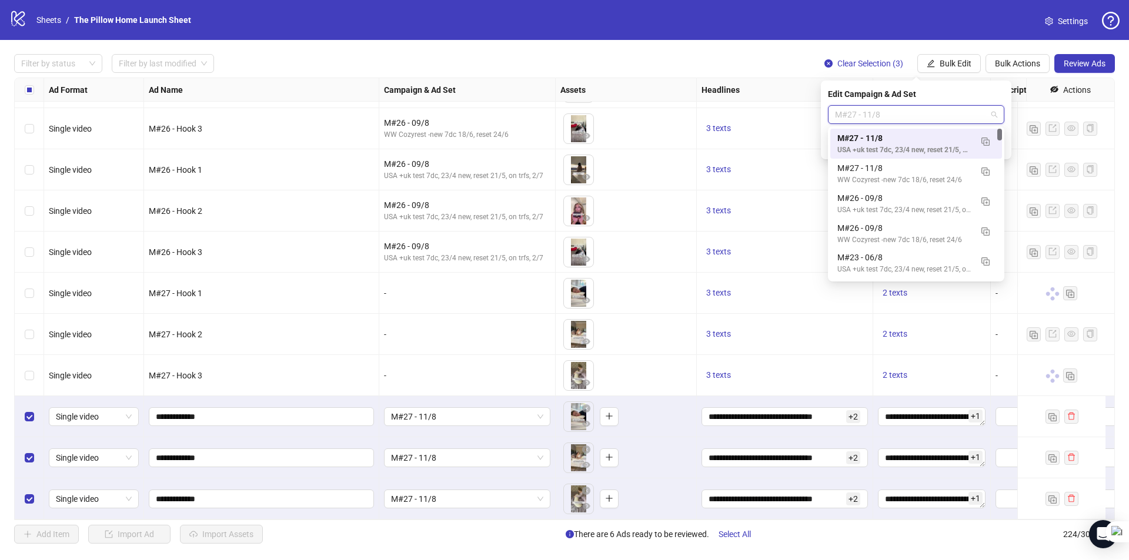
click at [876, 118] on span "M#27 - 11/8" at bounding box center [916, 115] width 162 height 18
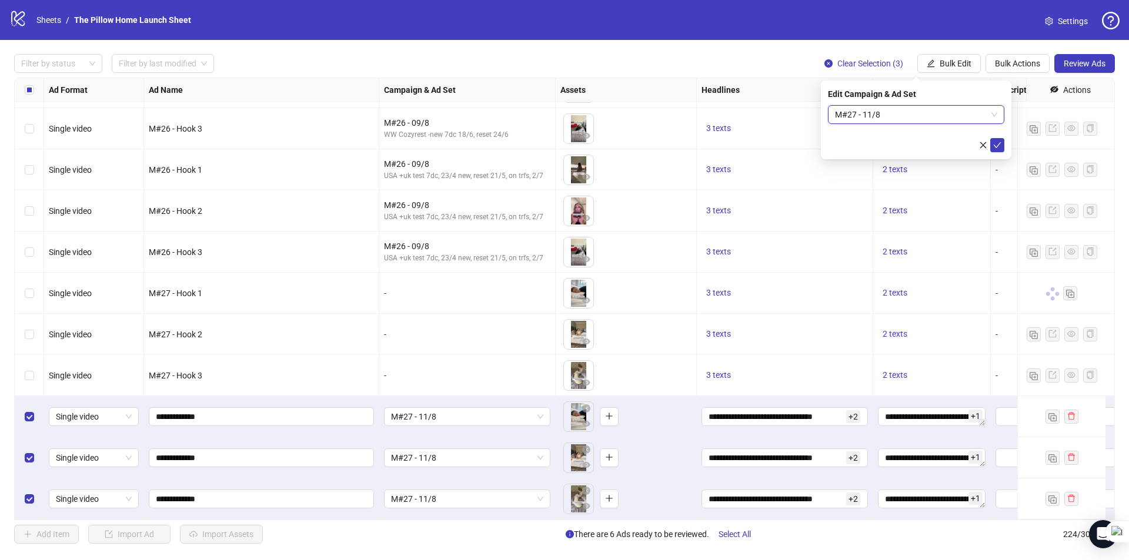
click at [968, 112] on span "M#27 - 11/8" at bounding box center [916, 115] width 162 height 18
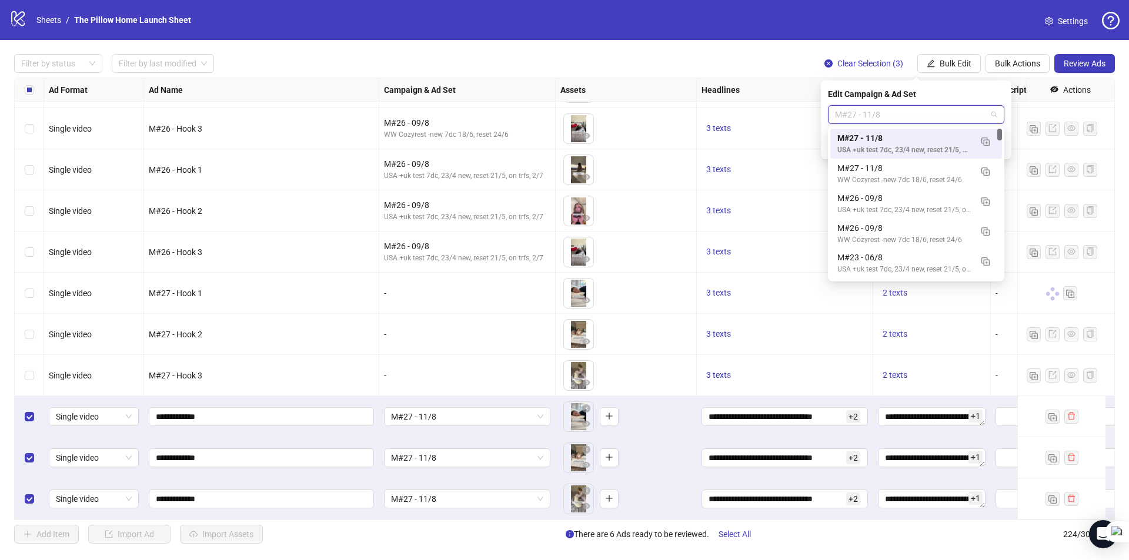
click at [968, 112] on span "M#27 - 11/8" at bounding box center [916, 115] width 162 height 18
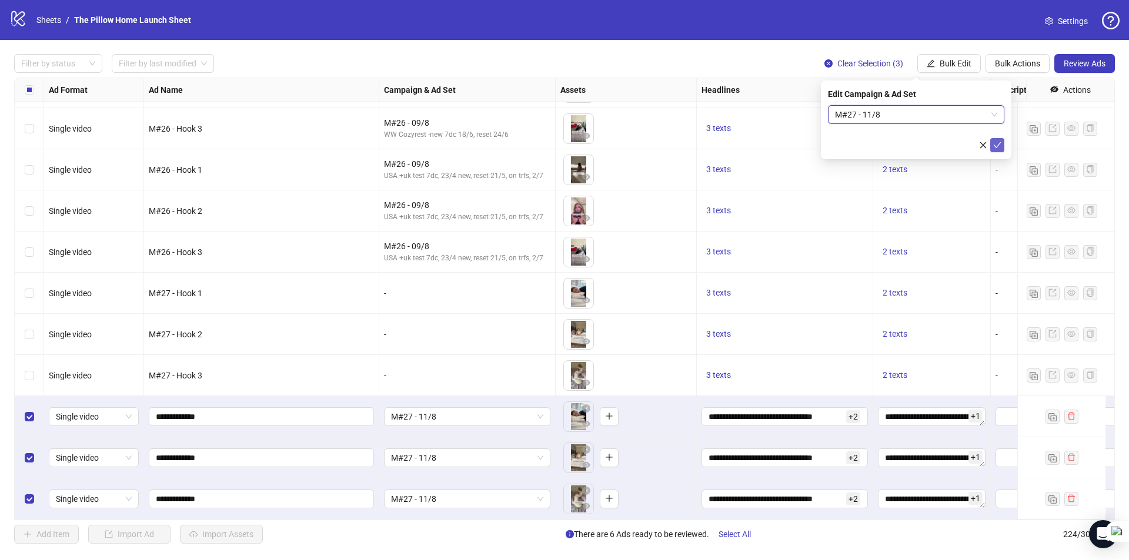
click at [995, 145] on icon "check" at bounding box center [997, 145] width 8 height 8
click at [1068, 61] on span "Review Ads" at bounding box center [1085, 63] width 42 height 9
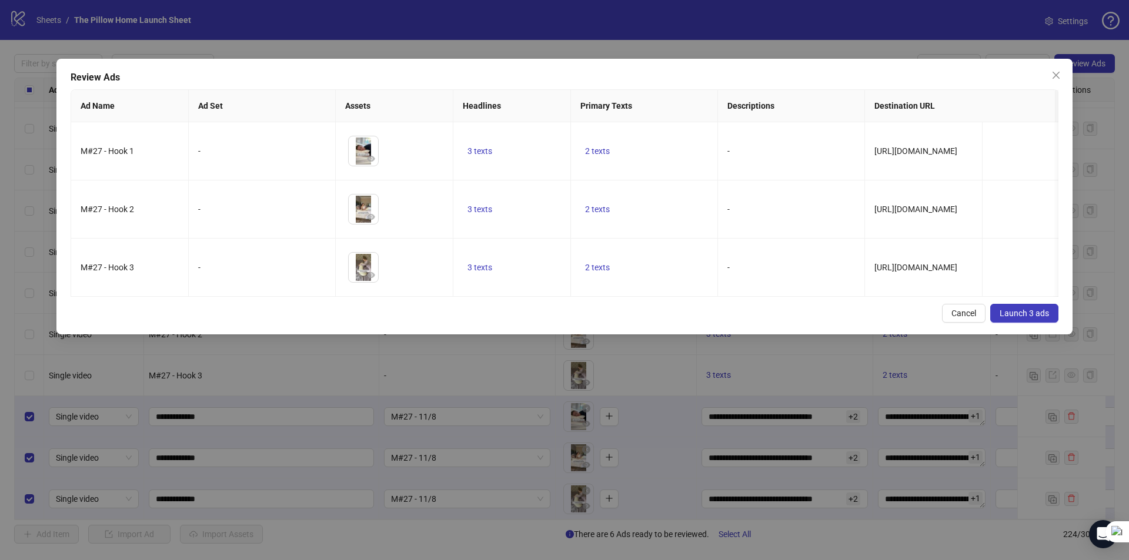
click at [1005, 318] on span "Launch 3 ads" at bounding box center [1024, 313] width 49 height 9
